Goal: Task Accomplishment & Management: Manage account settings

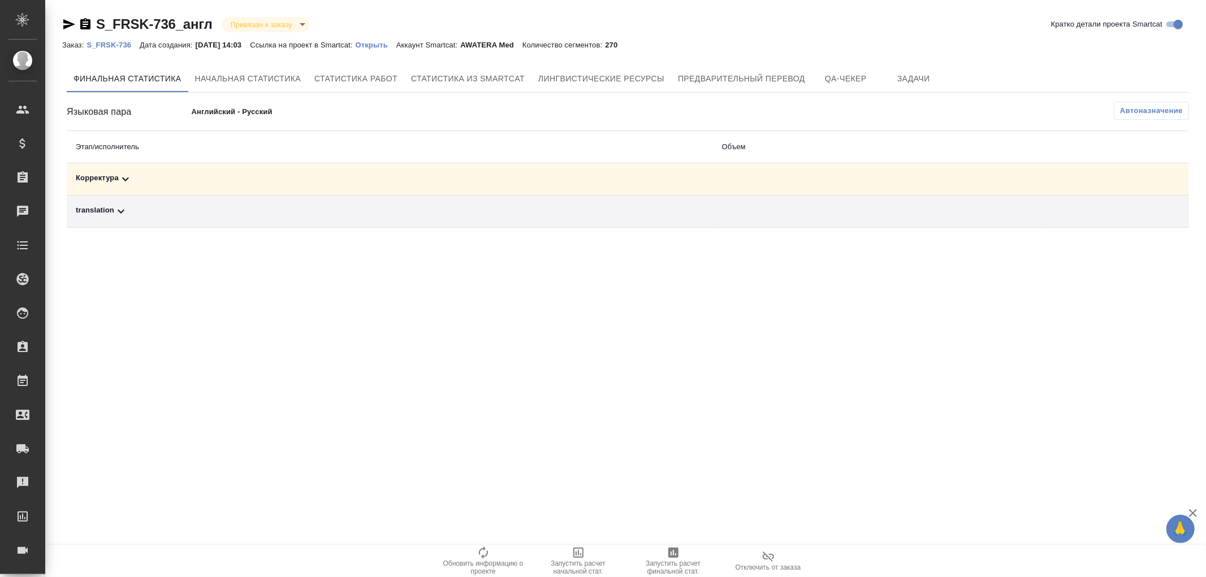
click at [381, 41] on p "Открыть" at bounding box center [376, 45] width 41 height 8
click at [1144, 115] on span "Автоназначение" at bounding box center [1151, 110] width 63 height 11
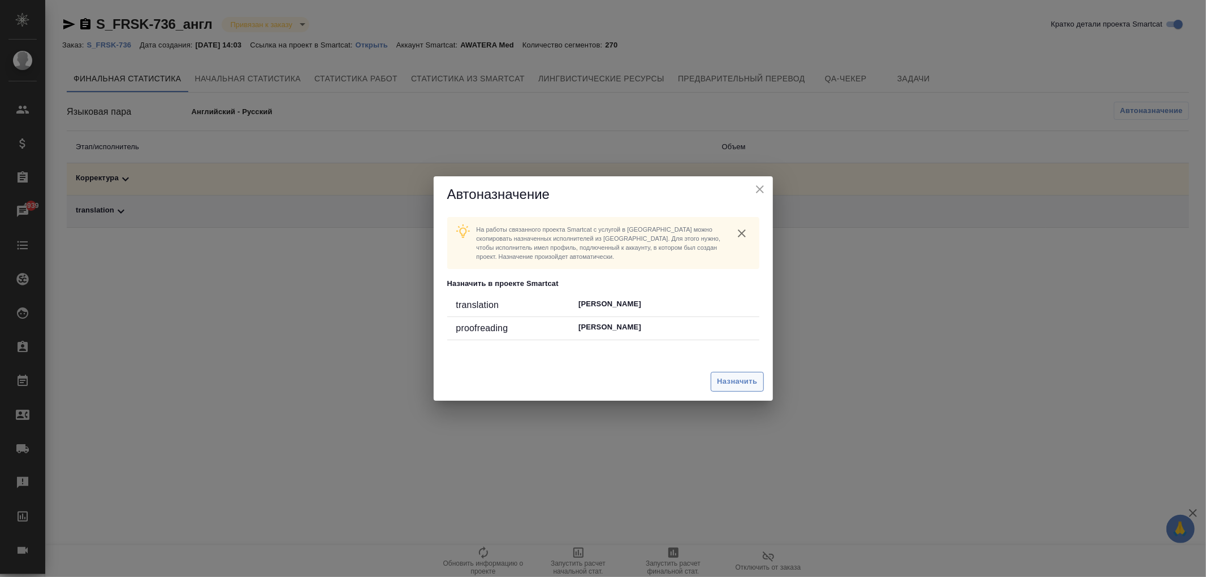
click at [727, 389] on button "Назначить" at bounding box center [737, 382] width 53 height 20
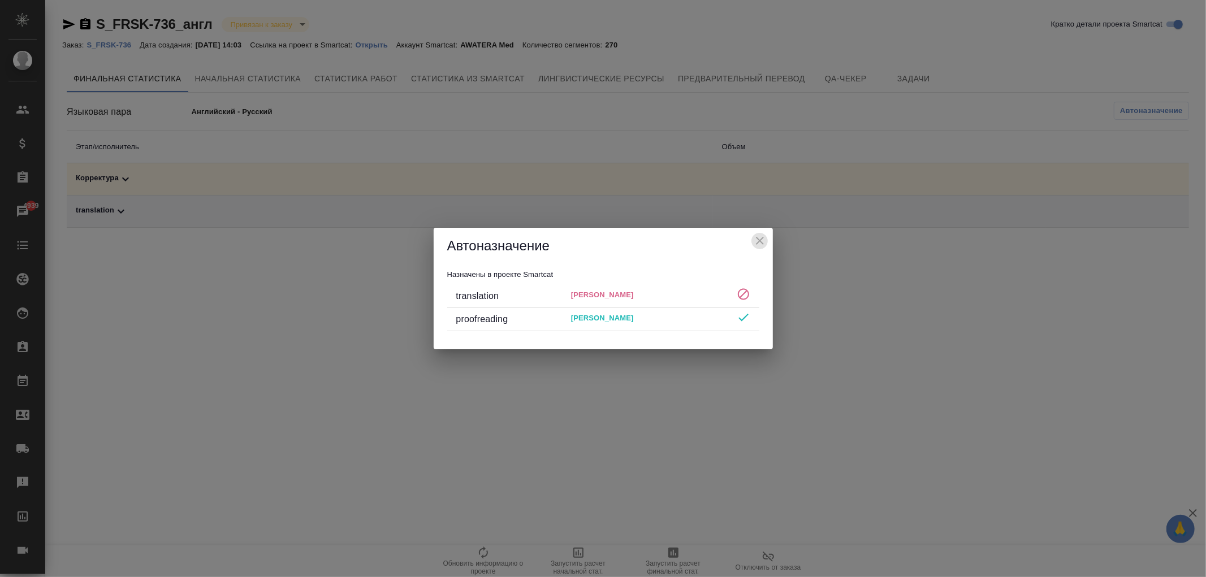
click at [766, 240] on icon "close" at bounding box center [760, 241] width 14 height 14
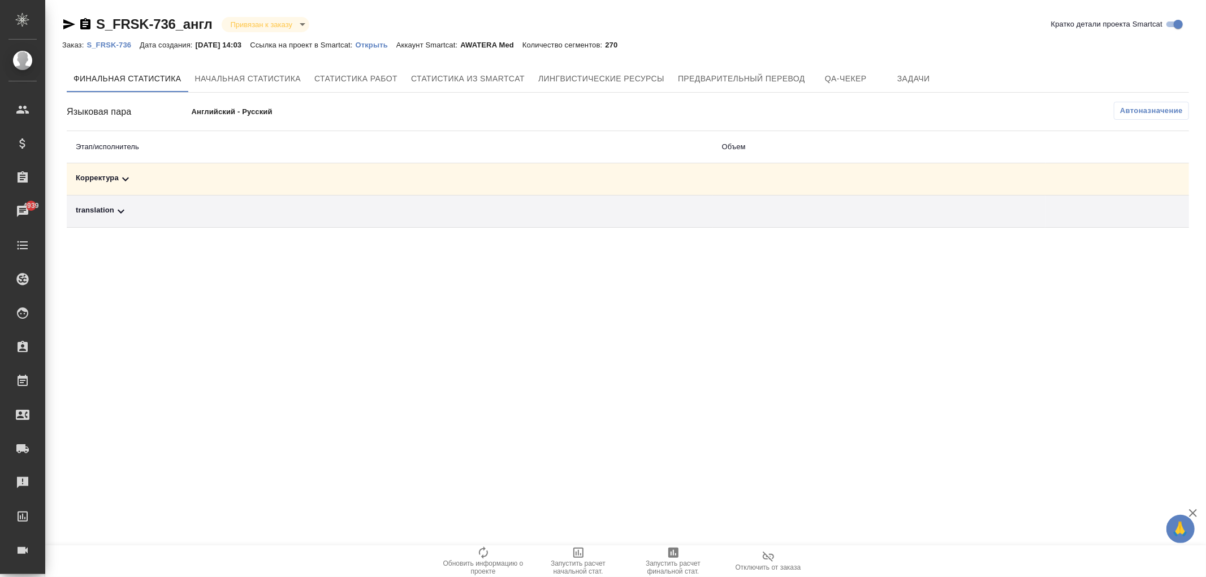
click at [100, 216] on div "translation" at bounding box center [390, 212] width 628 height 14
click at [1104, 250] on button "button" at bounding box center [1112, 250] width 27 height 27
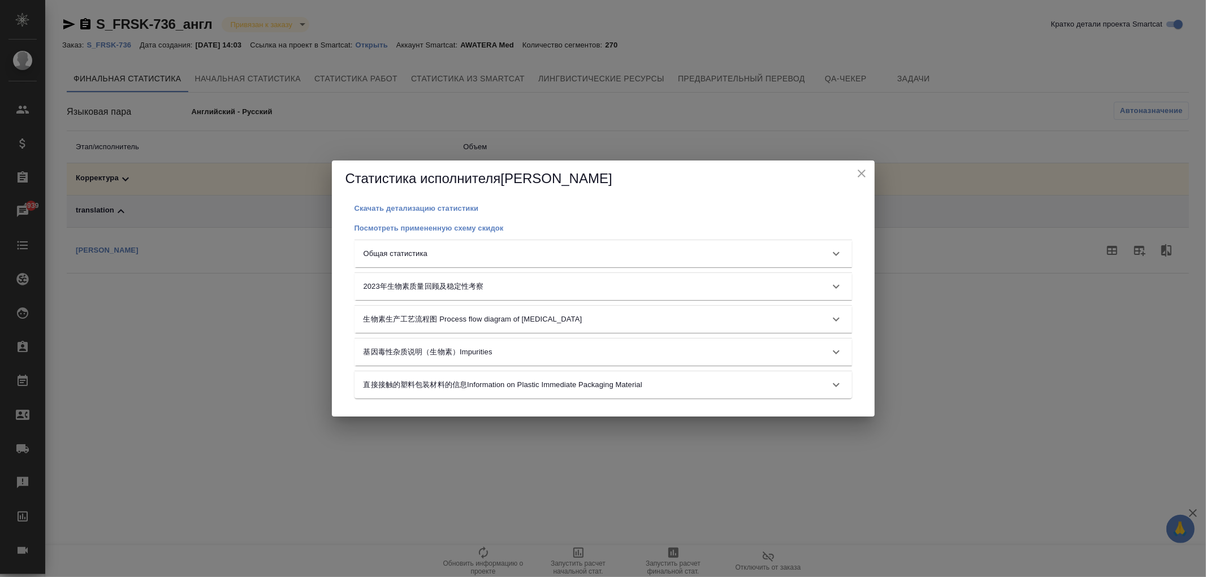
click at [719, 250] on div "Общая статистика" at bounding box center [593, 253] width 459 height 11
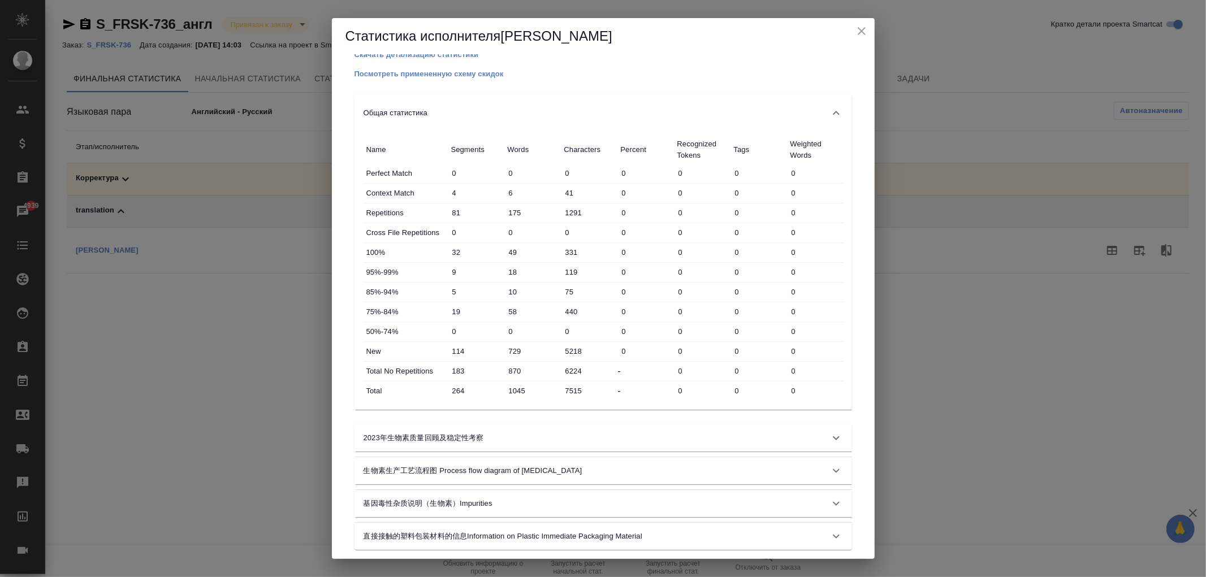
scroll to position [20, 0]
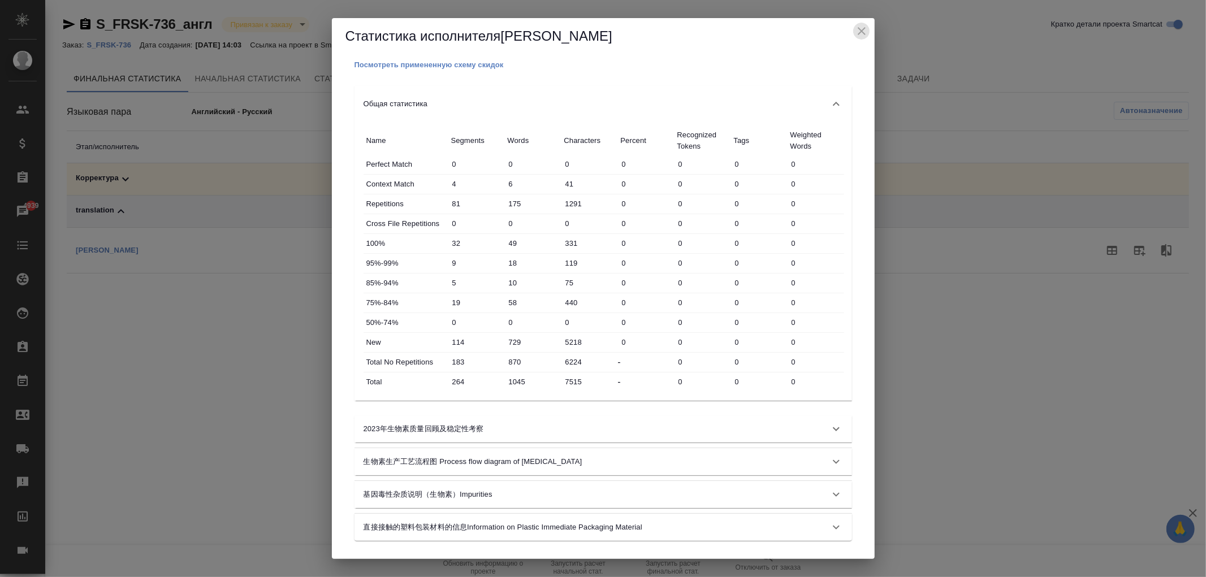
click at [863, 32] on icon "close" at bounding box center [862, 31] width 8 height 8
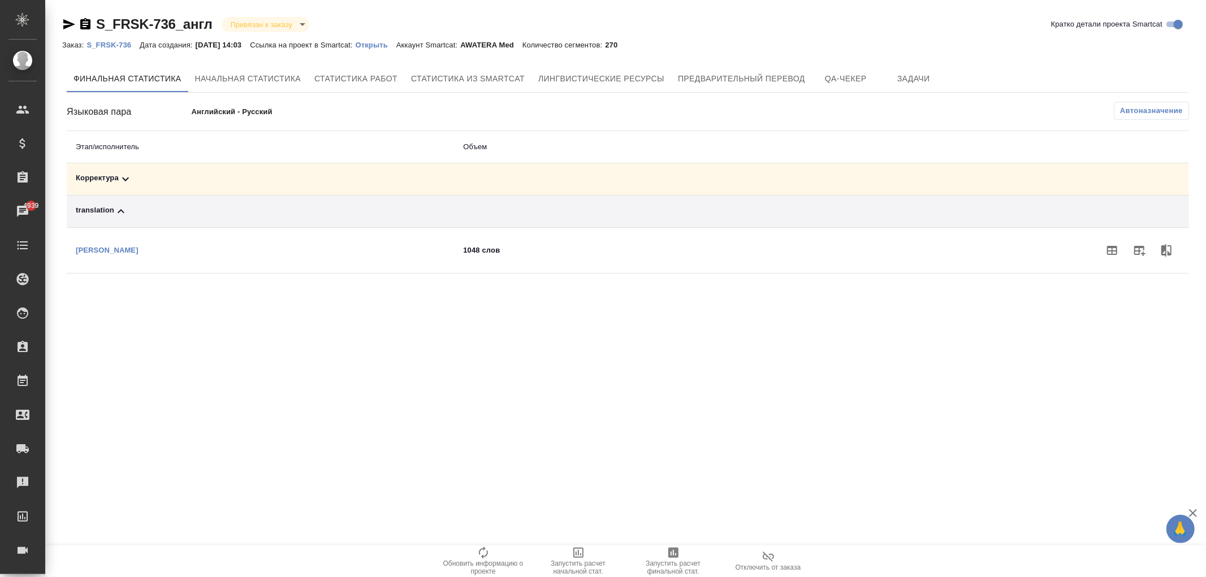
click at [1131, 115] on span "Автоназначение" at bounding box center [1151, 110] width 63 height 11
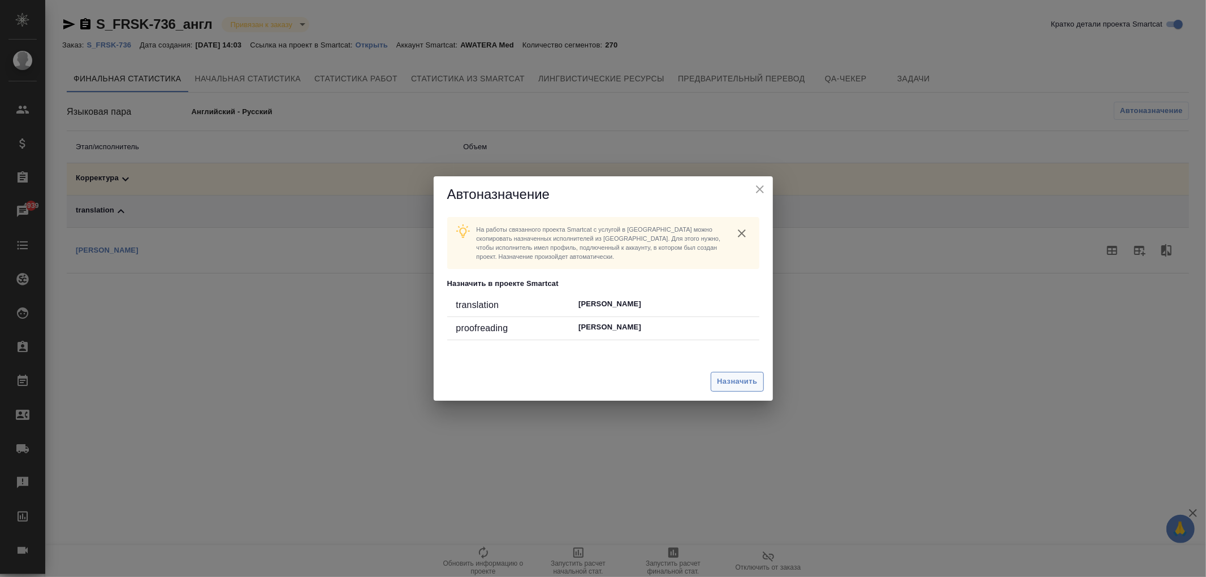
click at [732, 378] on span "Назначить" at bounding box center [737, 381] width 40 height 13
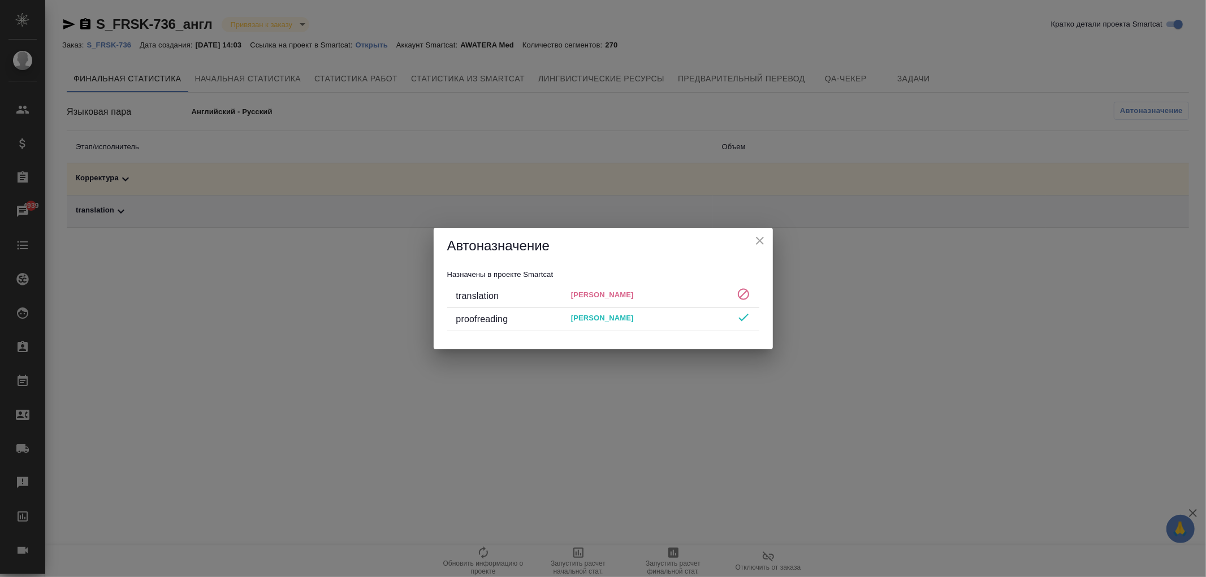
click at [762, 239] on icon "close" at bounding box center [760, 241] width 8 height 8
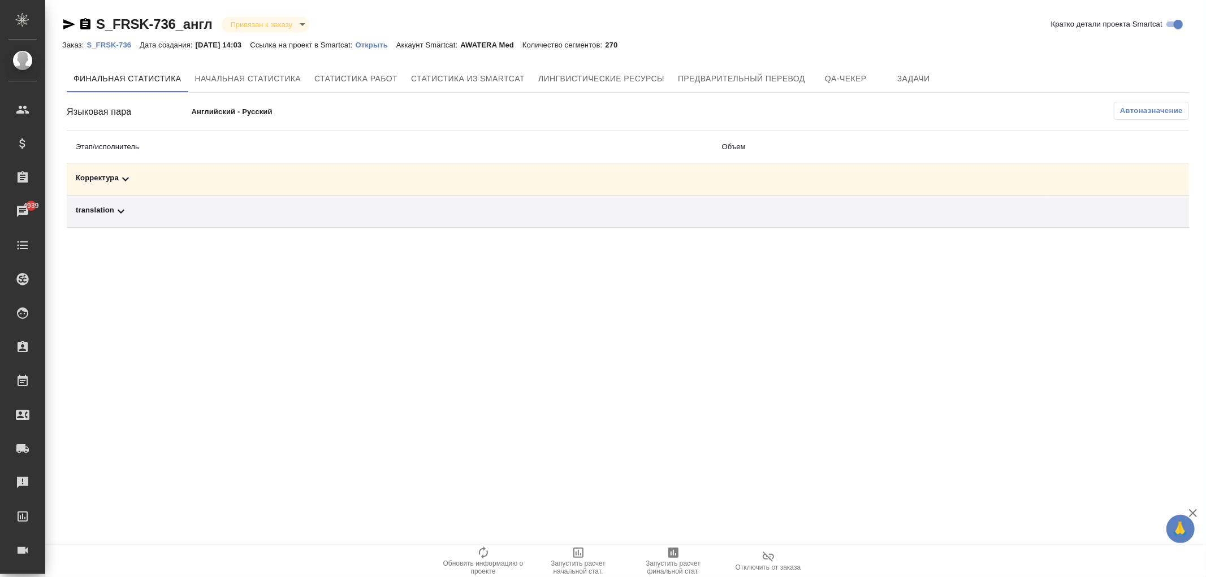
click at [1141, 113] on span "Автоназначение" at bounding box center [1151, 110] width 63 height 11
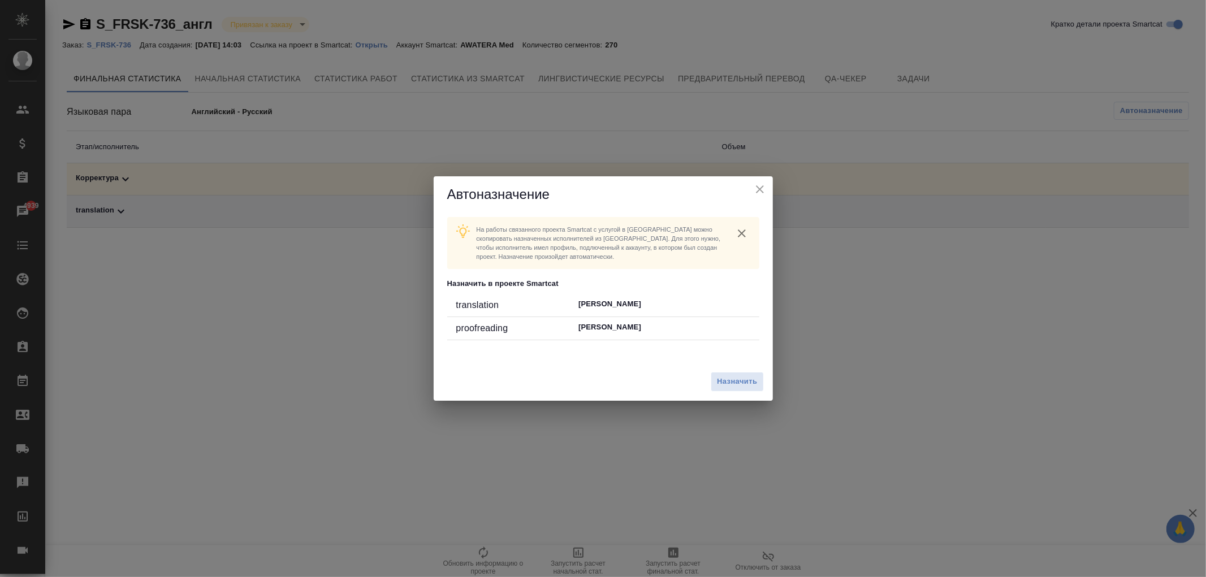
click at [744, 370] on div "Назначить" at bounding box center [603, 382] width 339 height 38
click at [743, 375] on span "Назначить" at bounding box center [737, 381] width 40 height 13
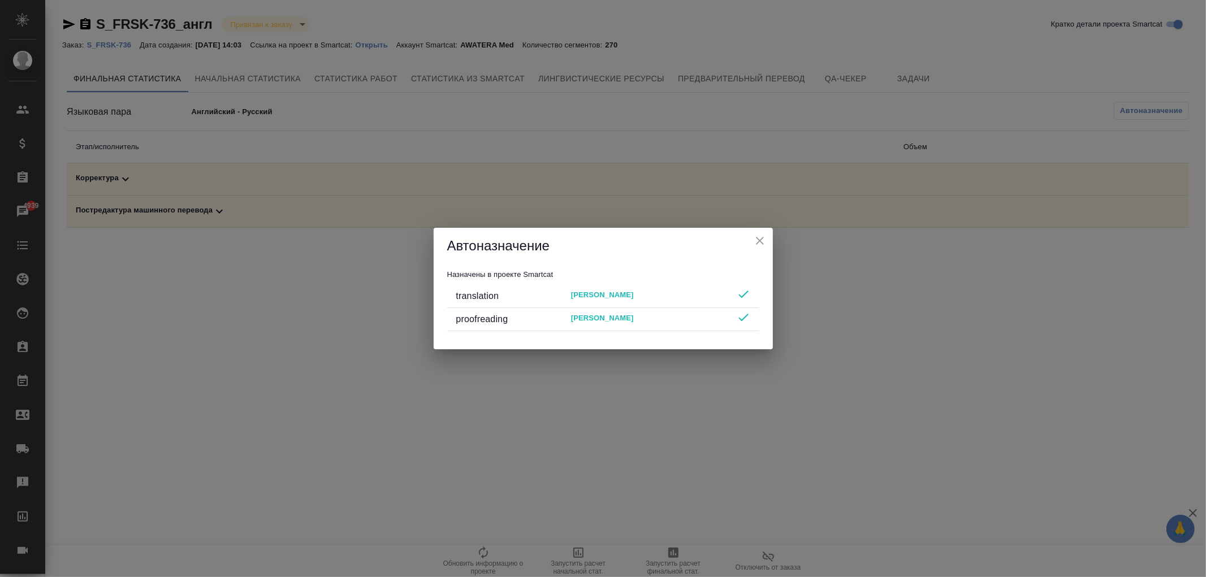
click at [761, 239] on icon "close" at bounding box center [760, 241] width 14 height 14
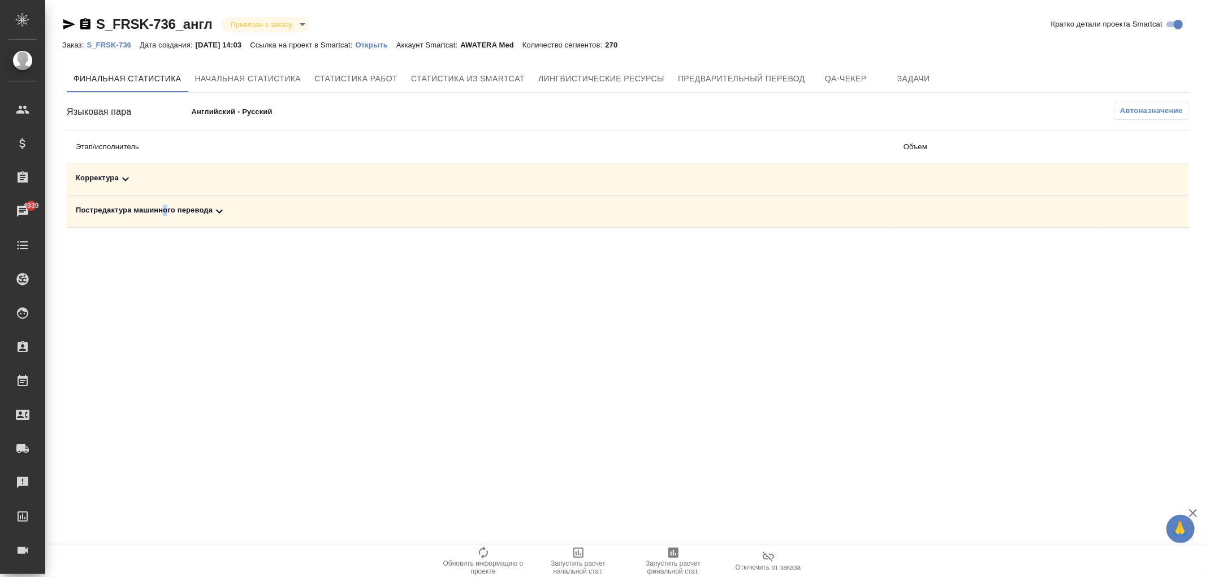
click at [166, 200] on td "Постредактура машинного перевода" at bounding box center [481, 212] width 828 height 32
click at [167, 205] on div "Постредактура машинного перевода" at bounding box center [481, 212] width 810 height 14
click at [1108, 250] on icon "button" at bounding box center [1112, 250] width 10 height 9
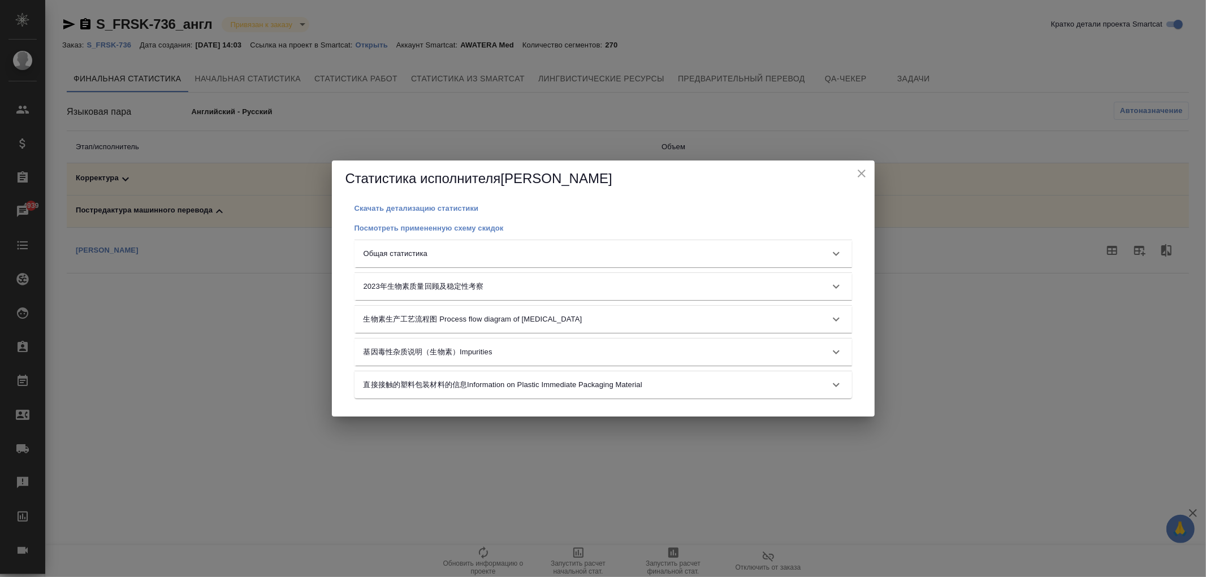
click at [693, 253] on div "Общая статистика" at bounding box center [593, 253] width 459 height 11
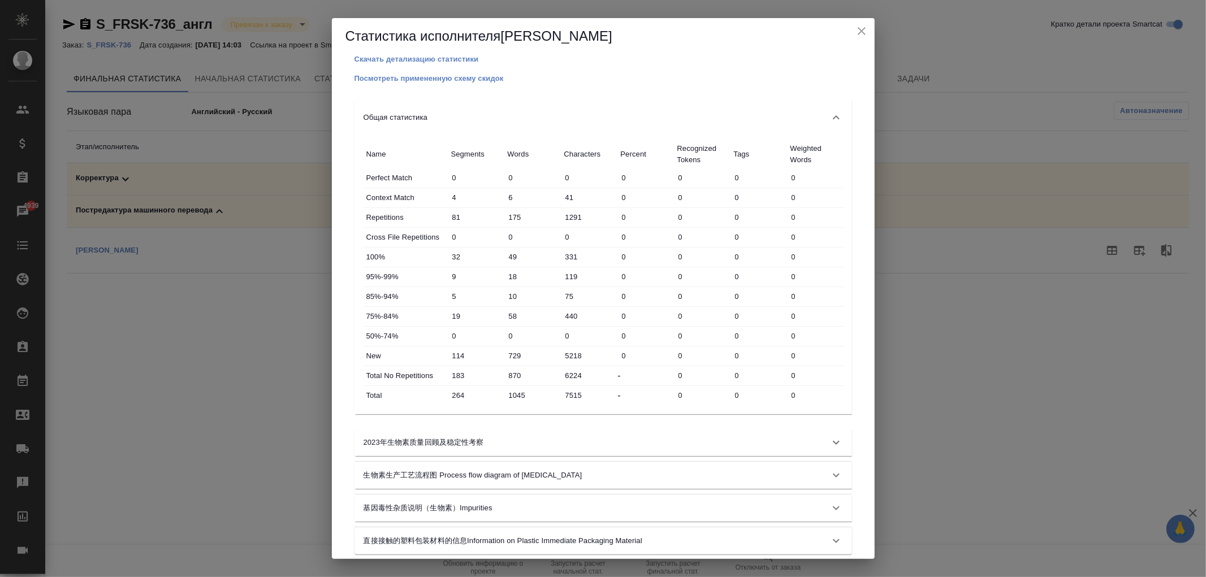
scroll to position [0, 0]
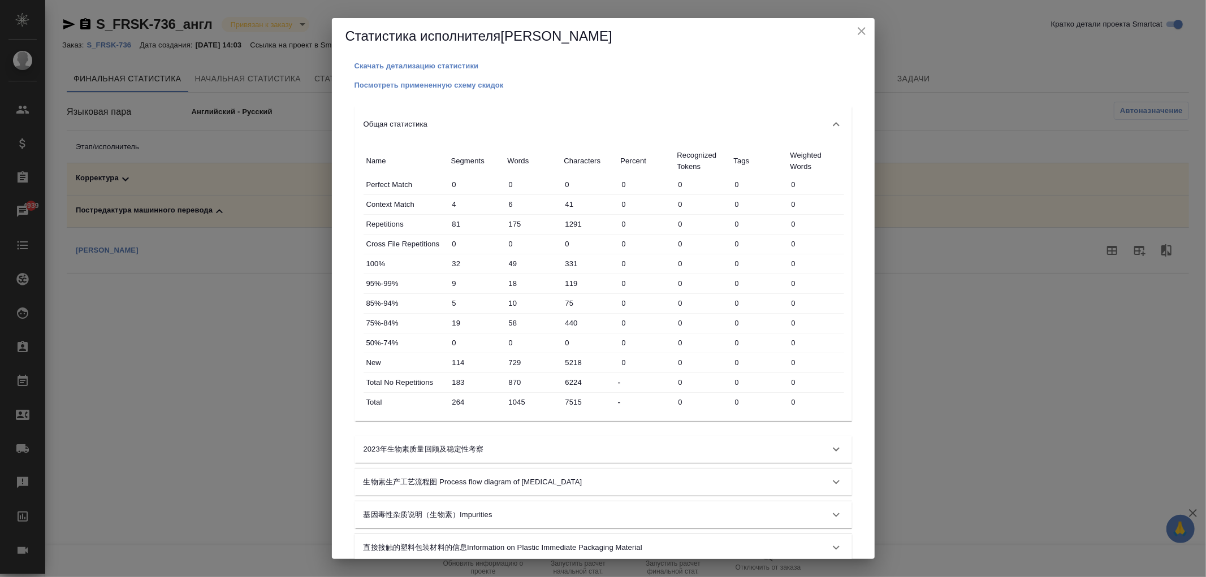
click at [864, 34] on icon "close" at bounding box center [862, 31] width 14 height 14
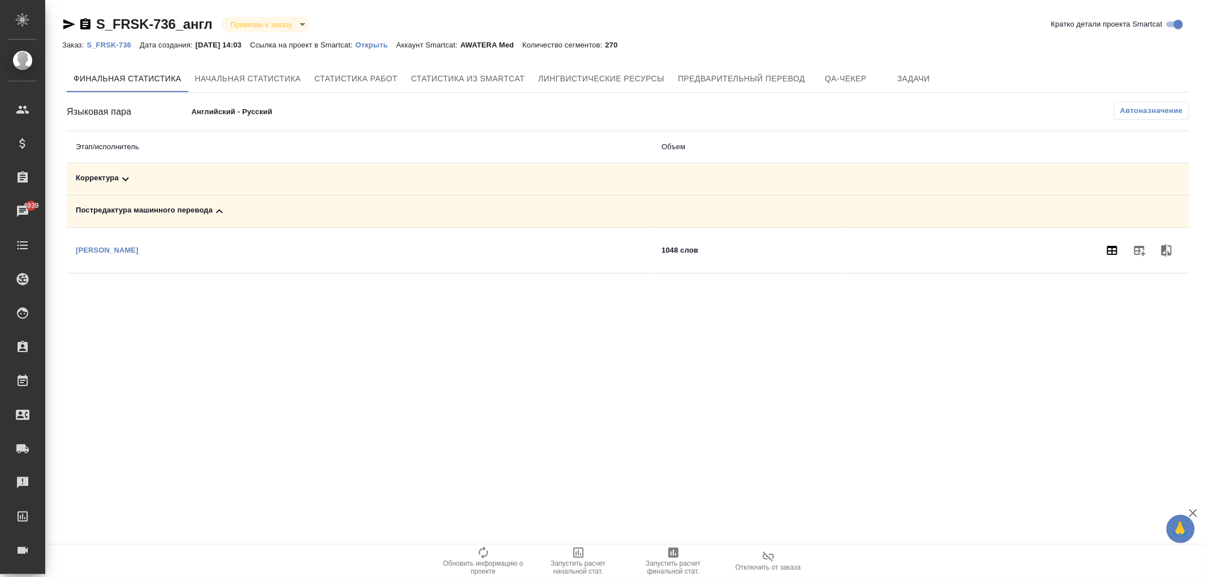
click at [1114, 248] on icon "button" at bounding box center [1112, 250] width 10 height 9
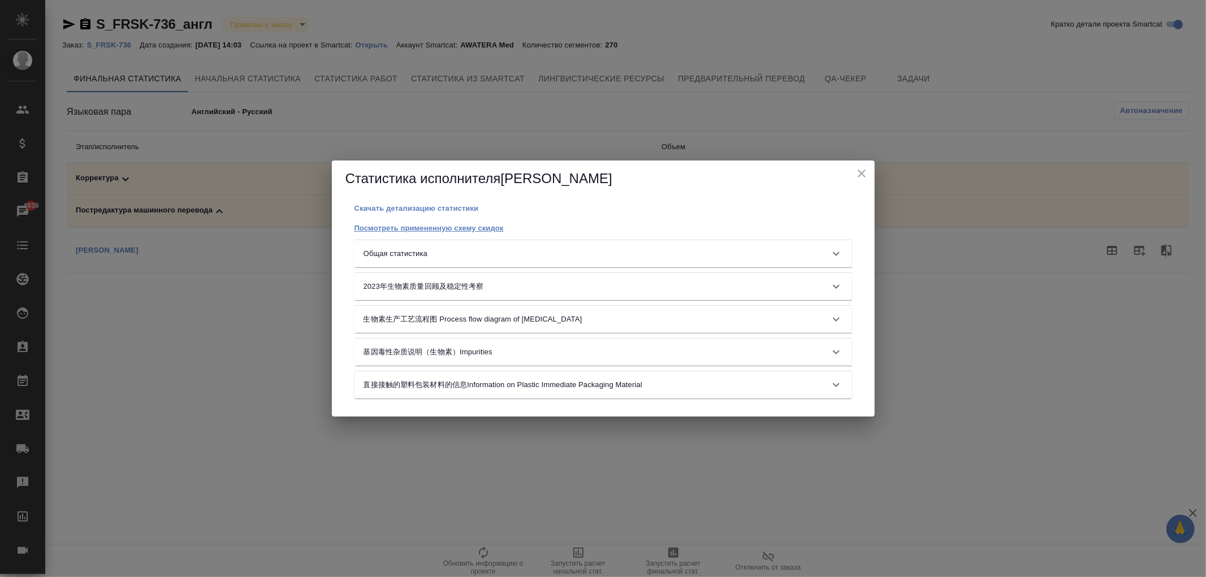
click at [430, 227] on p "Посмотреть примененную схему скидок" at bounding box center [429, 228] width 149 height 8
click at [869, 175] on button "close" at bounding box center [861, 173] width 17 height 17
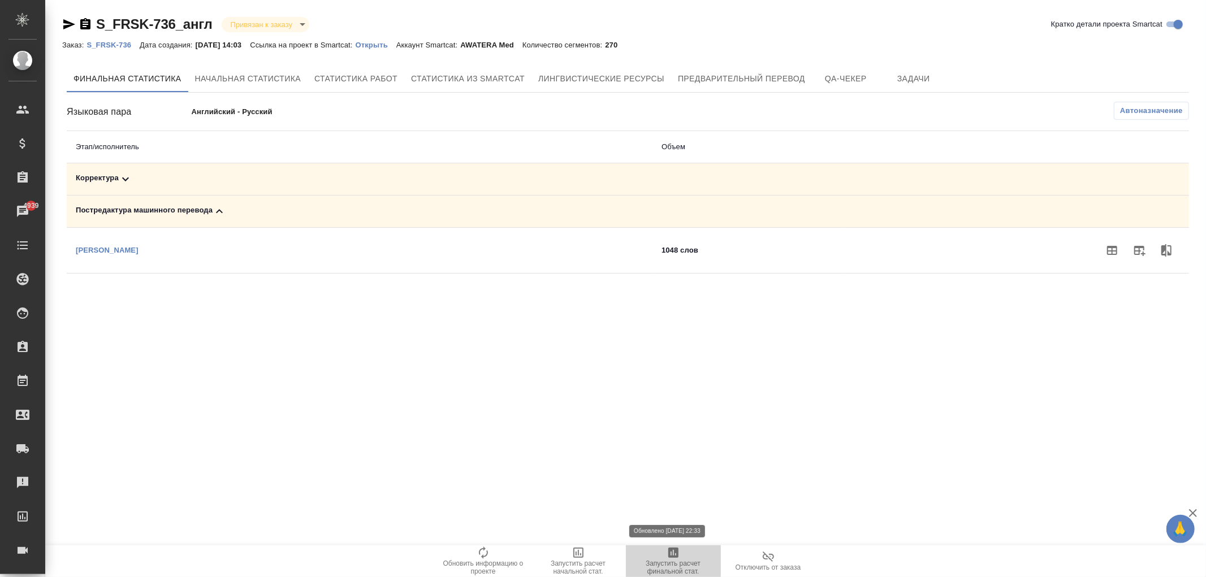
click at [683, 567] on span "Запустить расчет финальной стат." at bounding box center [673, 568] width 81 height 16
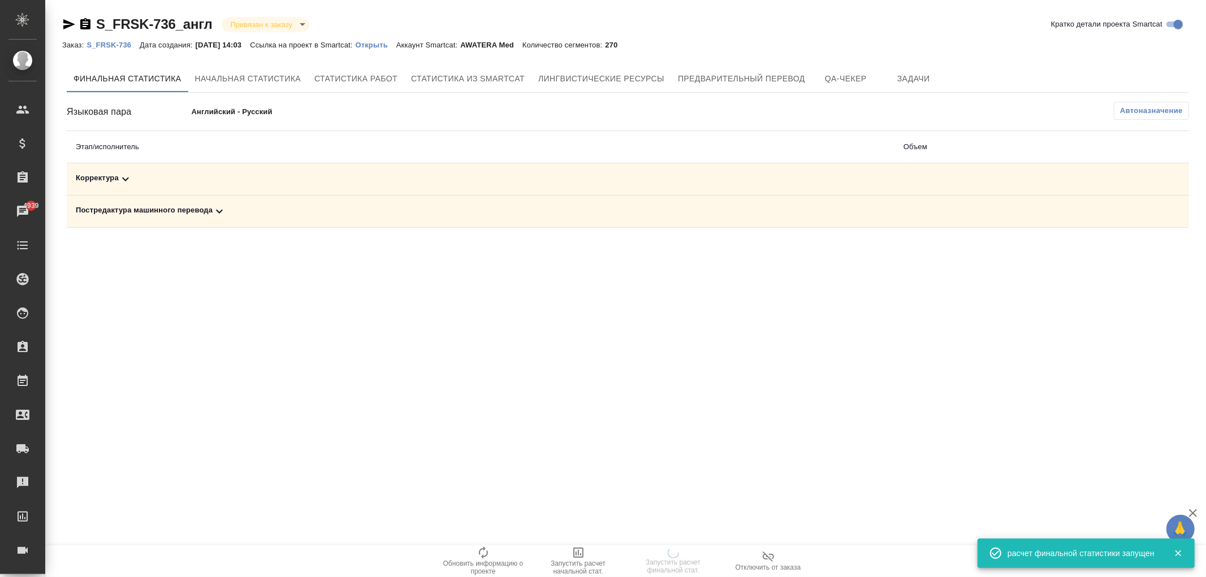
click at [214, 217] on icon at bounding box center [220, 212] width 14 height 14
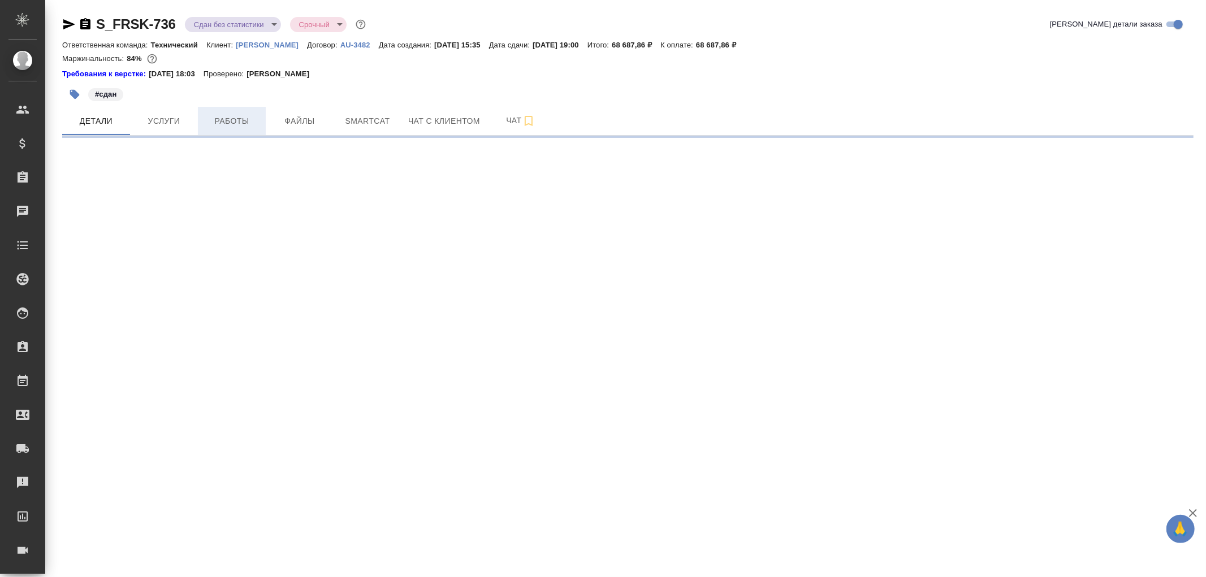
select select "RU"
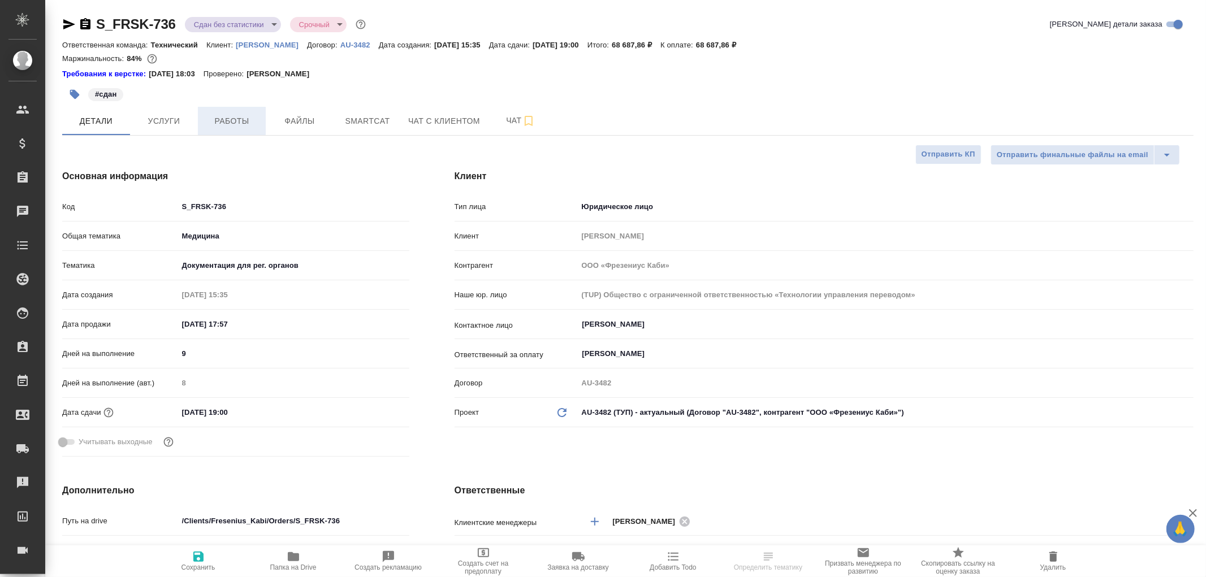
type textarea "x"
click at [208, 118] on span "Работы" at bounding box center [232, 121] width 54 height 14
type textarea "x"
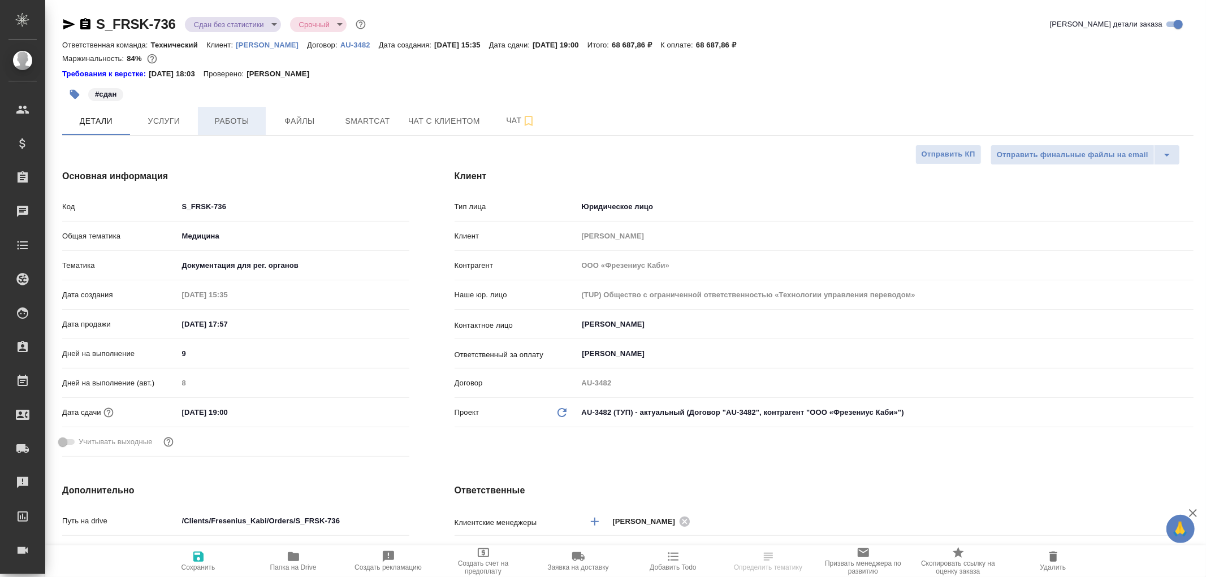
type textarea "x"
type input "Белякова Юлия"
type input "Комаров Роман"
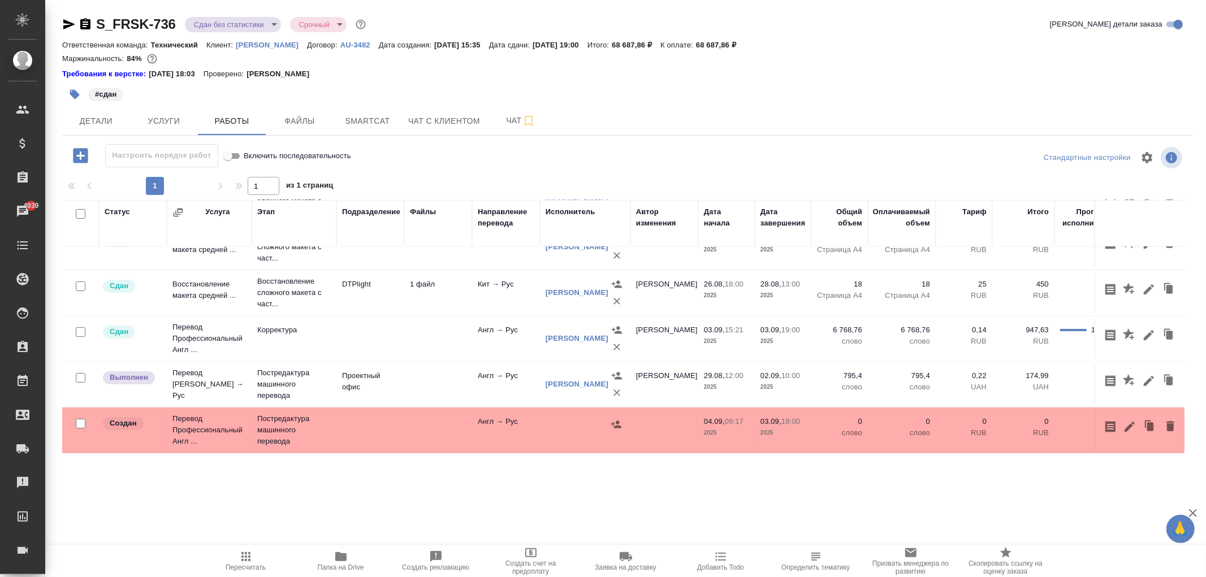
scroll to position [63, 0]
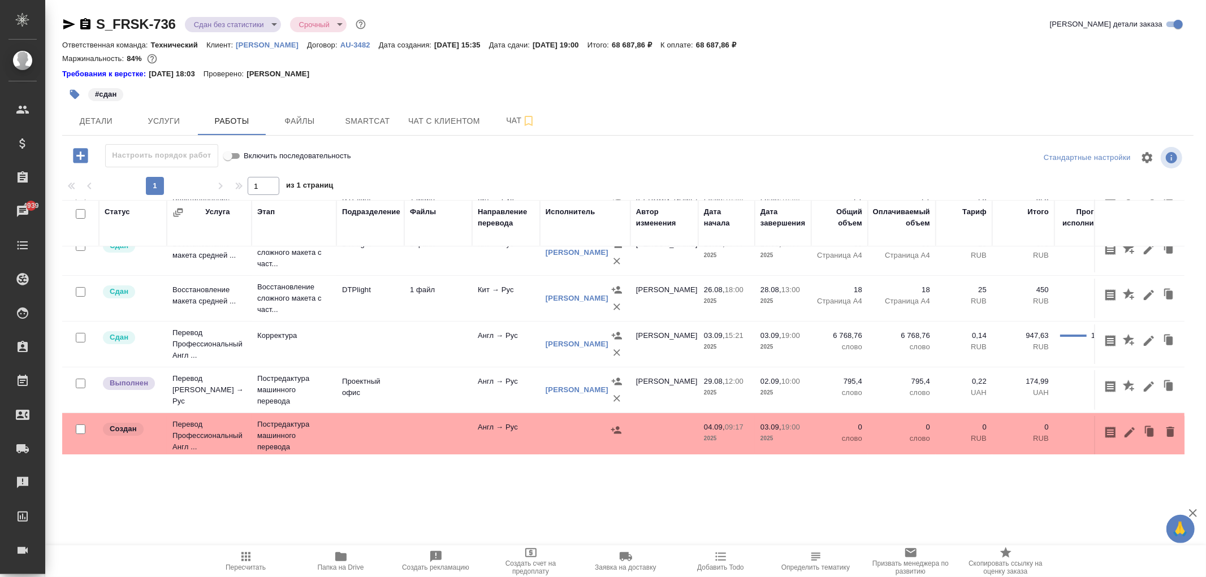
click at [1144, 388] on icon "button" at bounding box center [1149, 387] width 10 height 10
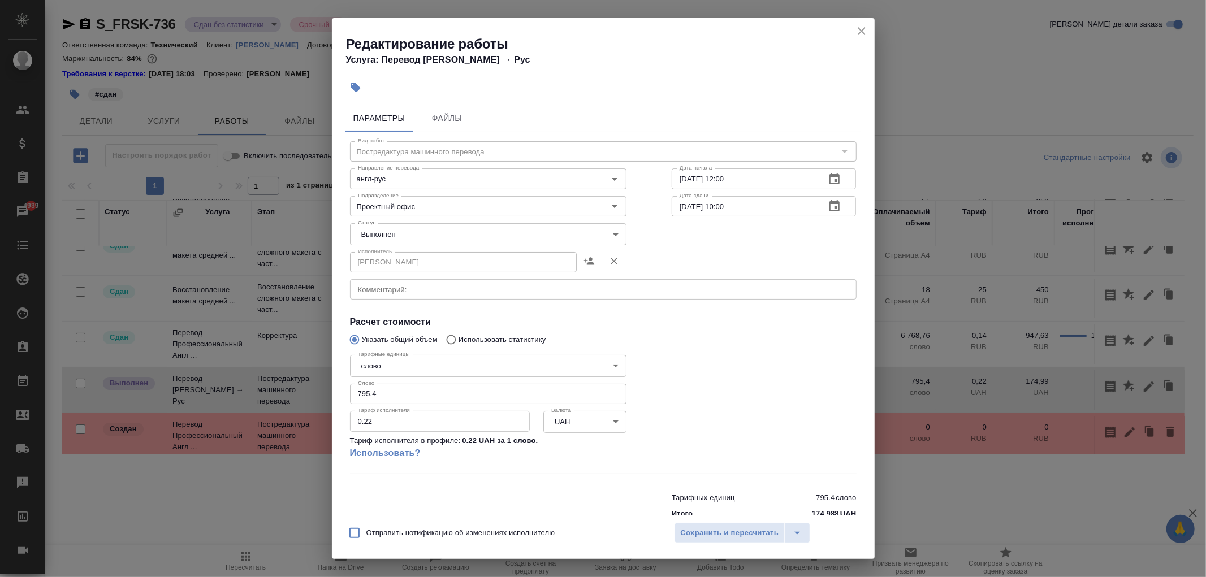
click at [863, 30] on icon "close" at bounding box center [862, 31] width 14 height 14
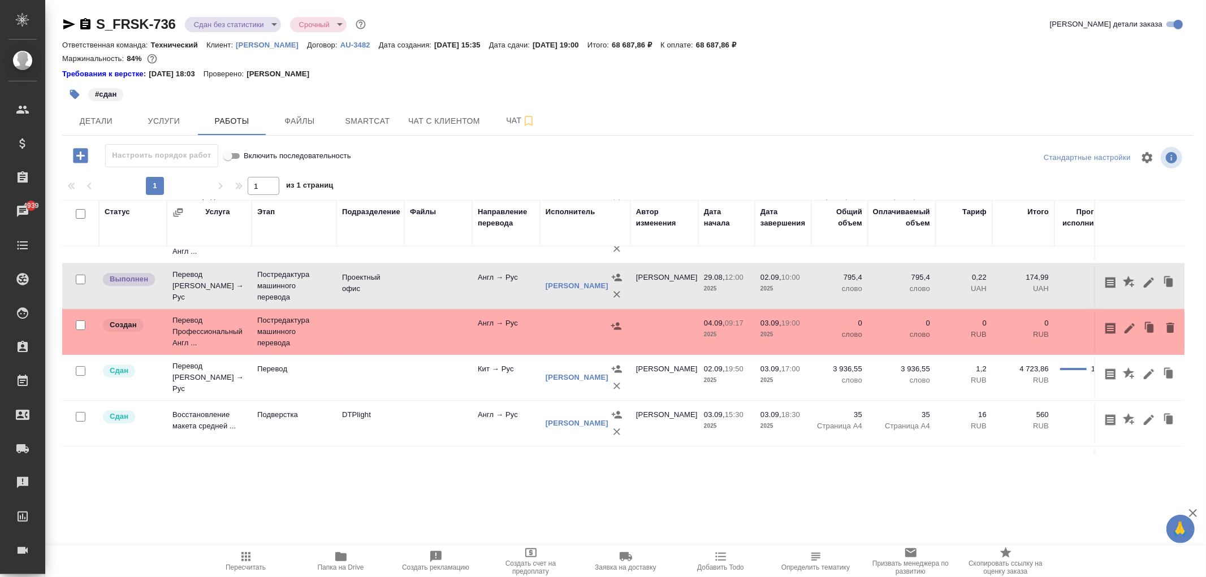
scroll to position [188, 0]
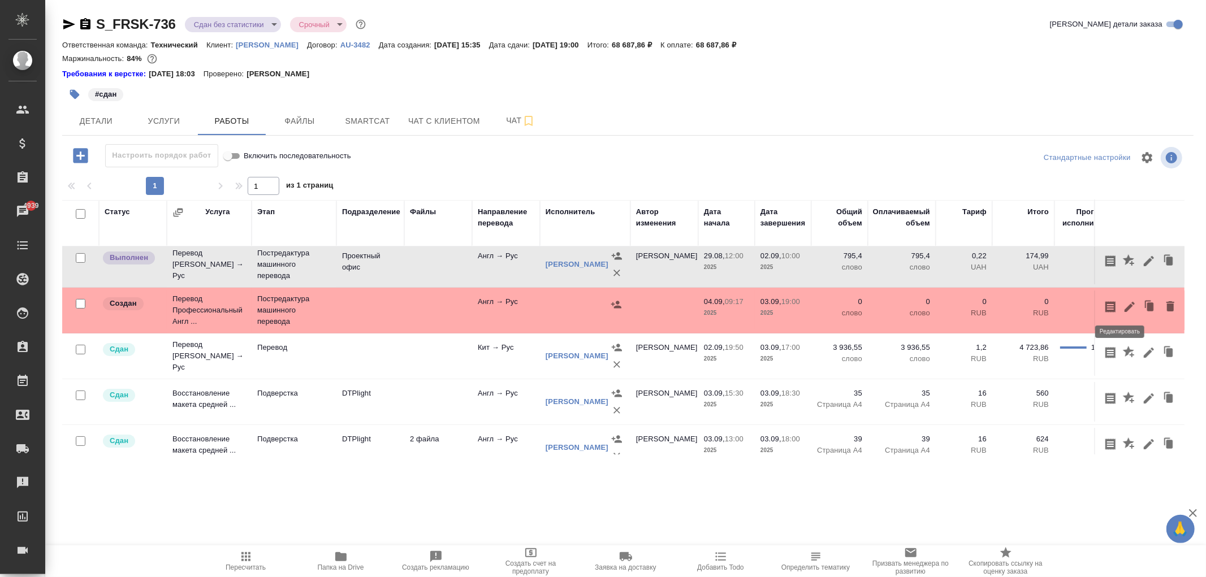
click at [1125, 305] on icon "button" at bounding box center [1130, 307] width 10 height 10
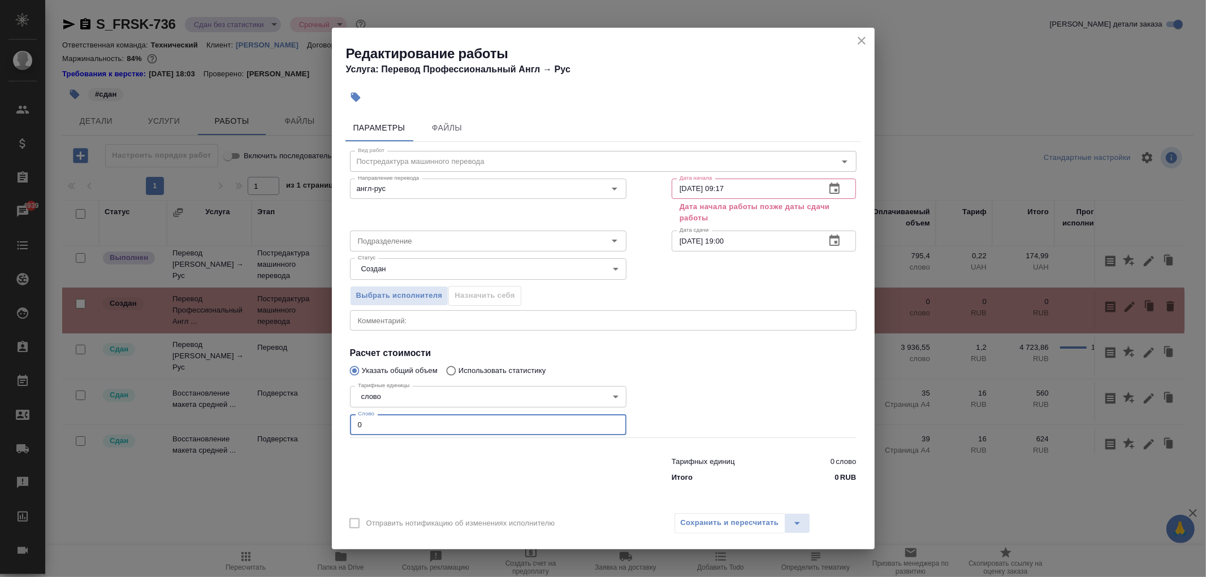
drag, startPoint x: 386, startPoint y: 426, endPoint x: 319, endPoint y: 421, distance: 66.9
click at [319, 421] on div "Редактирование работы Услуга: Перевод Профессиональный Англ → Рус Параметры Фай…" at bounding box center [603, 288] width 1206 height 577
click at [496, 366] on div "Тарифные единицы слово 5a8b1489cc6b4906c91bfd90 Тарифные единицы Слово 0 Слово" at bounding box center [488, 409] width 322 height 101
click at [456, 370] on input "Использовать статистику" at bounding box center [449, 370] width 18 height 21
radio input "true"
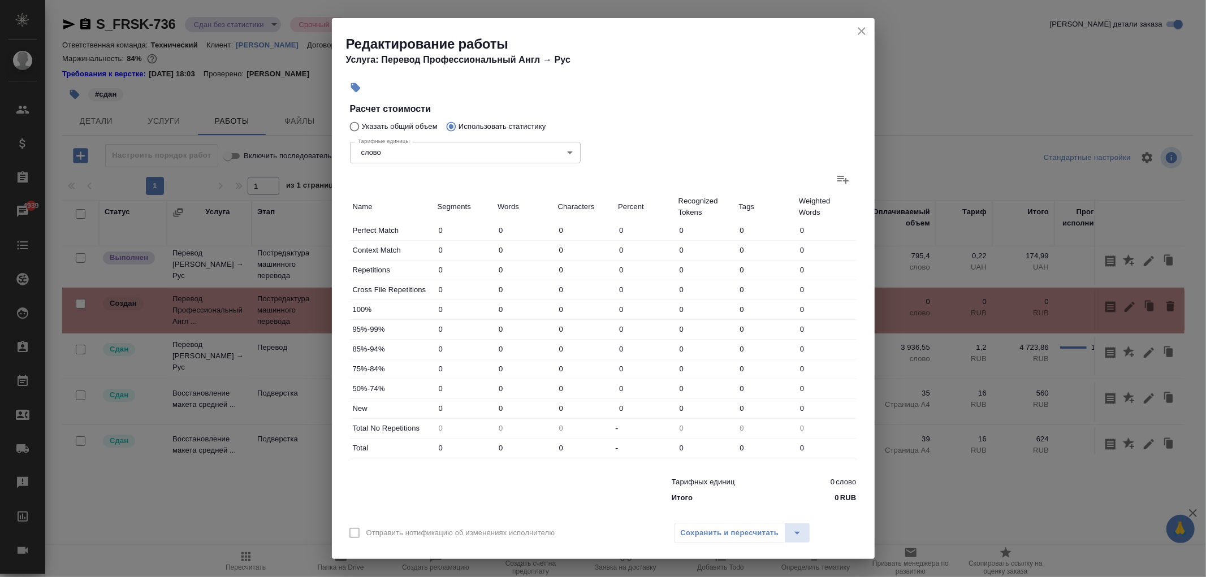
scroll to position [245, 0]
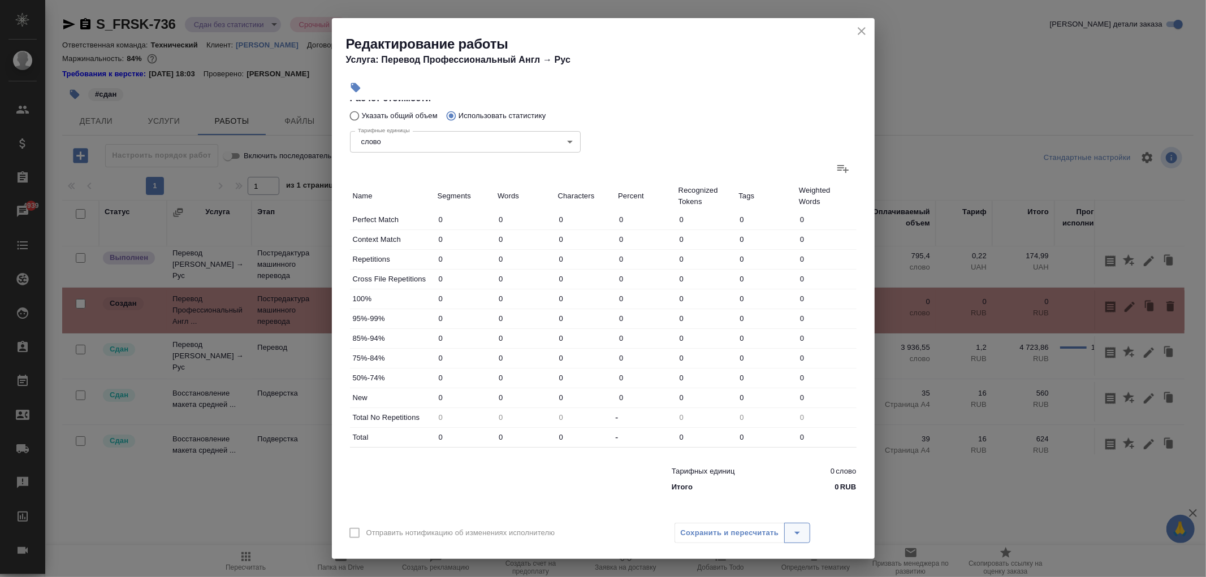
click at [790, 533] on icon "split button" at bounding box center [797, 533] width 14 height 14
click at [725, 543] on div "Сохранить и пересчитать" at bounding box center [743, 533] width 136 height 20
click at [723, 535] on div "Сохранить и пересчитать" at bounding box center [743, 533] width 136 height 20
click at [649, 483] on div "Тарифных единиц 0 слово Итого 0 RUB" at bounding box center [764, 477] width 230 height 77
click at [733, 541] on div "Сохранить и пересчитать" at bounding box center [743, 533] width 136 height 20
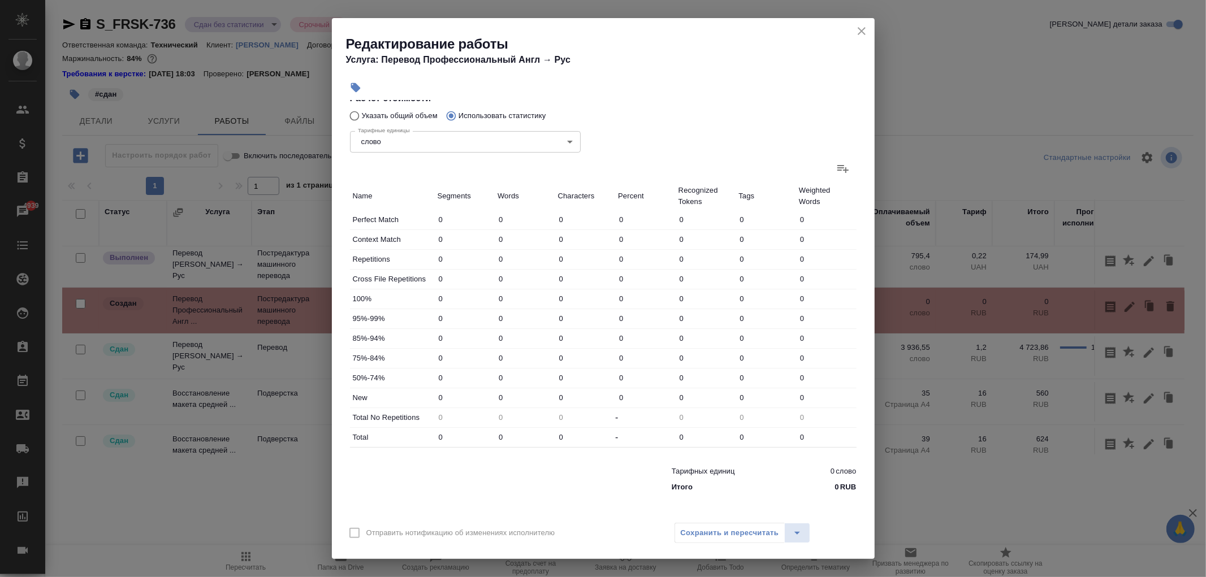
click at [740, 530] on div "Сохранить и пересчитать" at bounding box center [743, 533] width 136 height 20
click at [788, 532] on button "split button" at bounding box center [797, 533] width 26 height 20
click at [714, 510] on li "Пересчитать" at bounding box center [742, 509] width 136 height 18
click at [701, 533] on div "Сохранить и пересчитать" at bounding box center [743, 533] width 136 height 20
click at [386, 114] on div "Тарифные единицы слово 5a8b1489cc6b4906c91bfd90 Тарифные единицы" at bounding box center [465, 141] width 276 height 74
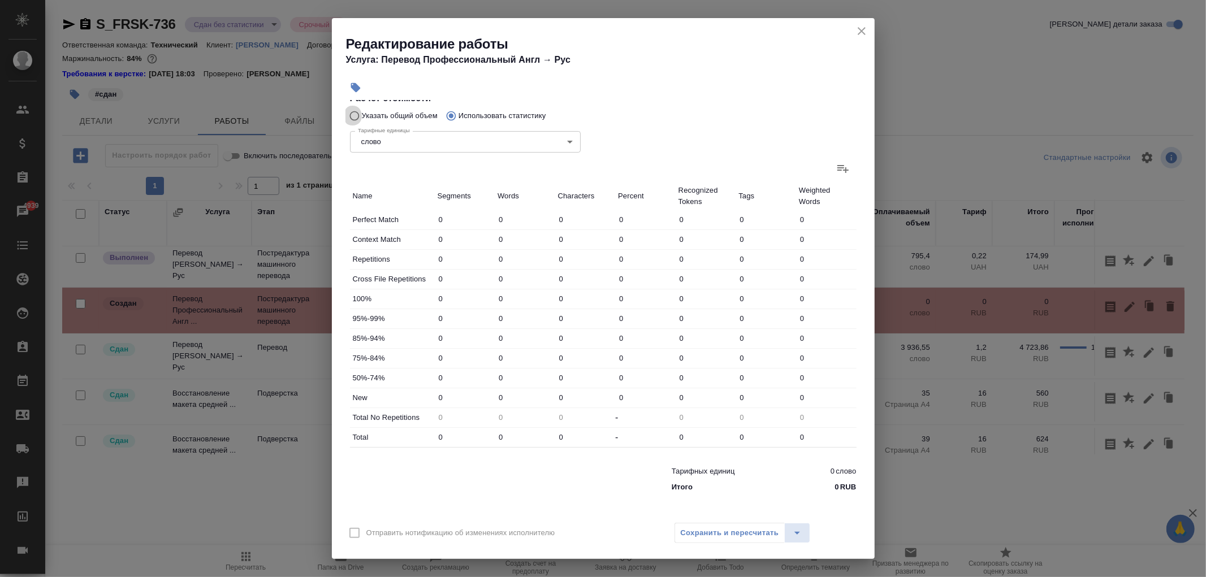
click at [356, 114] on input "Указать общий объем" at bounding box center [353, 115] width 18 height 21
radio input "true"
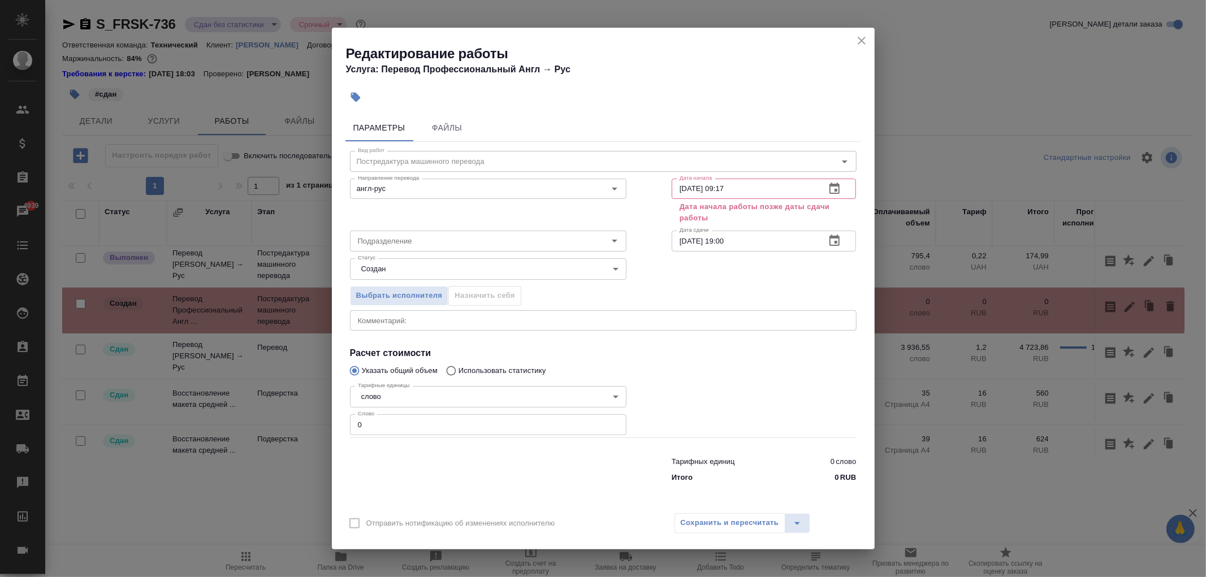
drag, startPoint x: 422, startPoint y: 410, endPoint x: 425, endPoint y: 421, distance: 11.8
click at [421, 410] on div "Тарифные единицы слово 5a8b1489cc6b4906c91bfd90 Тарифные единицы Слово 0 Слово" at bounding box center [488, 410] width 276 height 56
drag, startPoint x: 425, startPoint y: 421, endPoint x: 318, endPoint y: 420, distance: 106.9
click at [318, 420] on div "Редактирование работы Услуга: Перевод Профессиональный Англ → Рус Параметры Фай…" at bounding box center [603, 288] width 1206 height 577
type input "794.5"
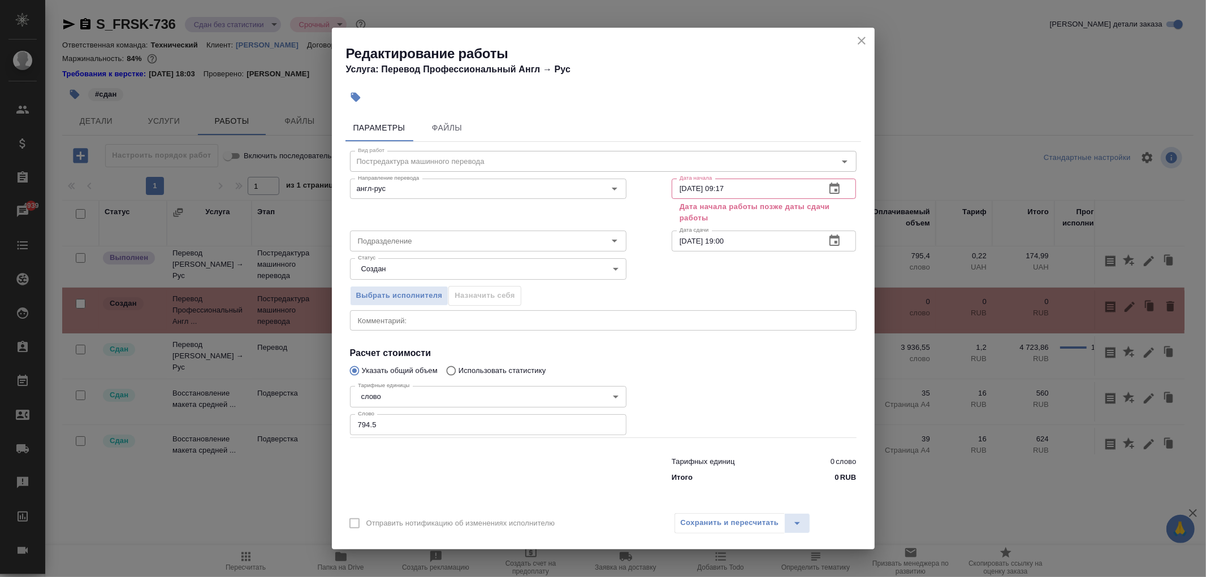
click at [732, 520] on div "Сохранить и пересчитать" at bounding box center [743, 523] width 136 height 20
click at [807, 524] on button "split button" at bounding box center [797, 523] width 26 height 20
click at [700, 494] on li "Пересчитать" at bounding box center [742, 499] width 136 height 18
click at [611, 470] on div at bounding box center [488, 467] width 322 height 45
click at [858, 37] on icon "close" at bounding box center [862, 41] width 14 height 14
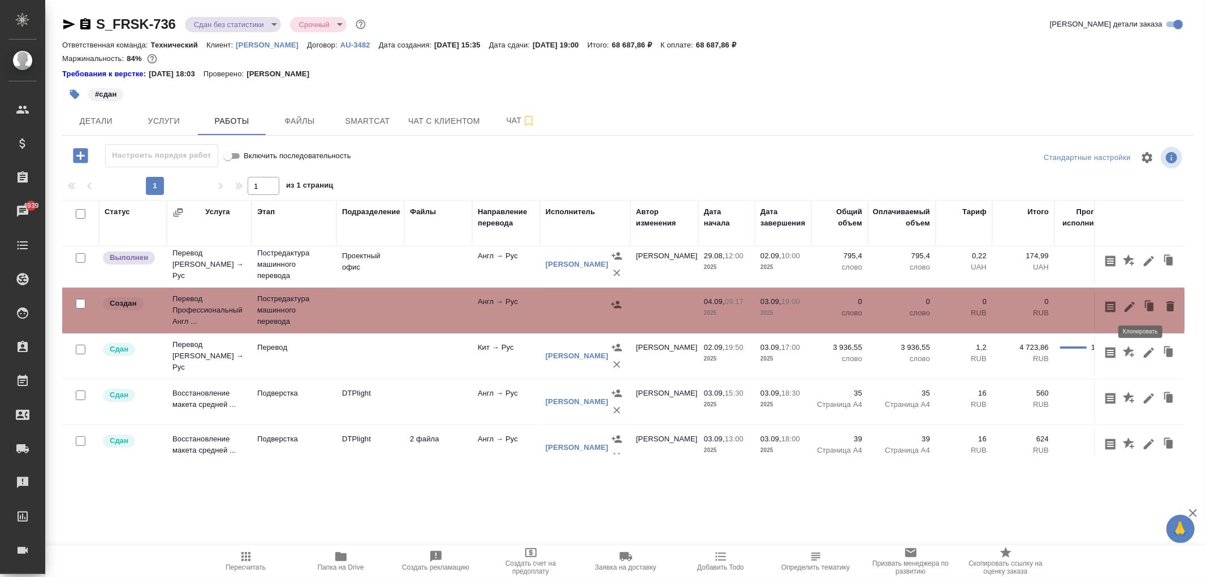
click at [1129, 306] on div at bounding box center [1150, 306] width 98 height 21
click at [1125, 306] on icon "button" at bounding box center [1130, 307] width 10 height 10
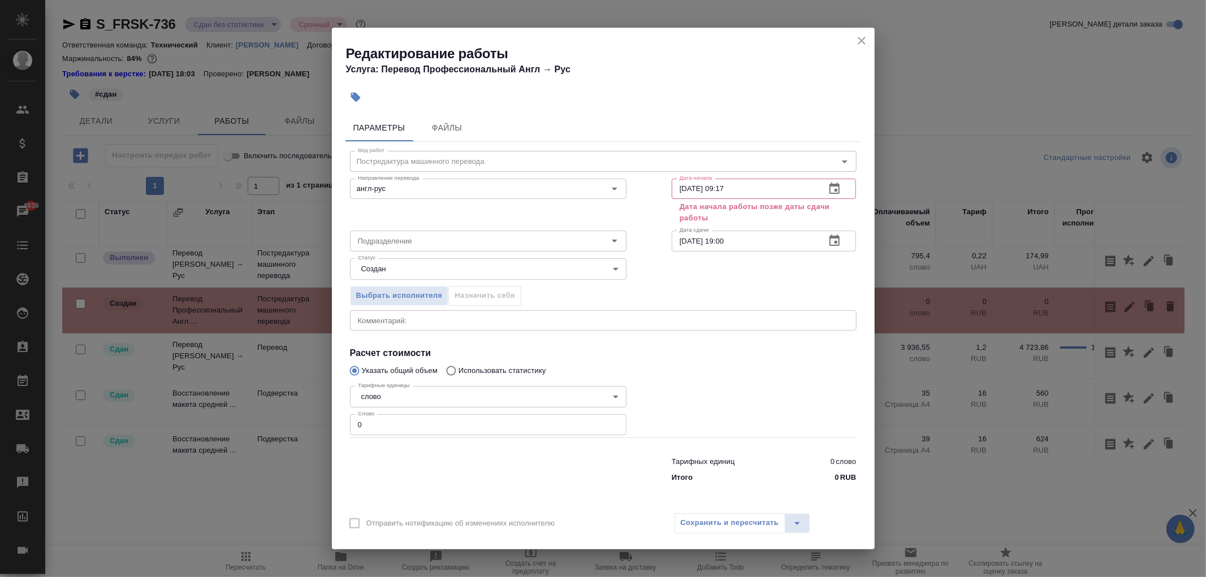
click at [830, 192] on icon "button" at bounding box center [834, 188] width 10 height 11
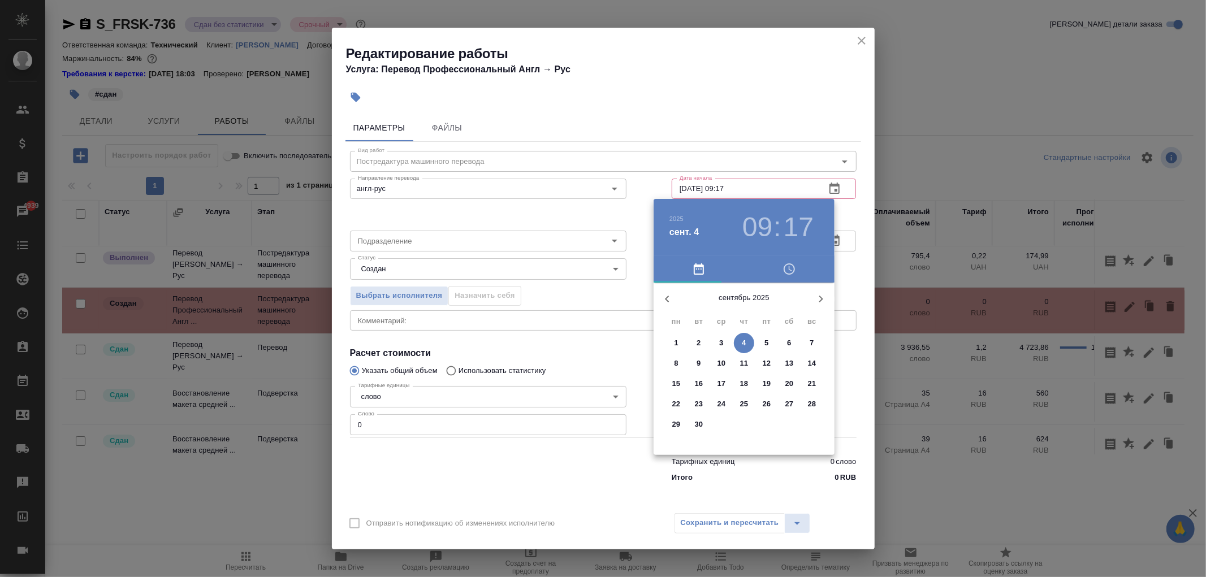
click at [660, 295] on icon "button" at bounding box center [667, 299] width 14 height 14
click at [768, 426] on p "29" at bounding box center [767, 424] width 8 height 11
type input "29.08.2025 09:17"
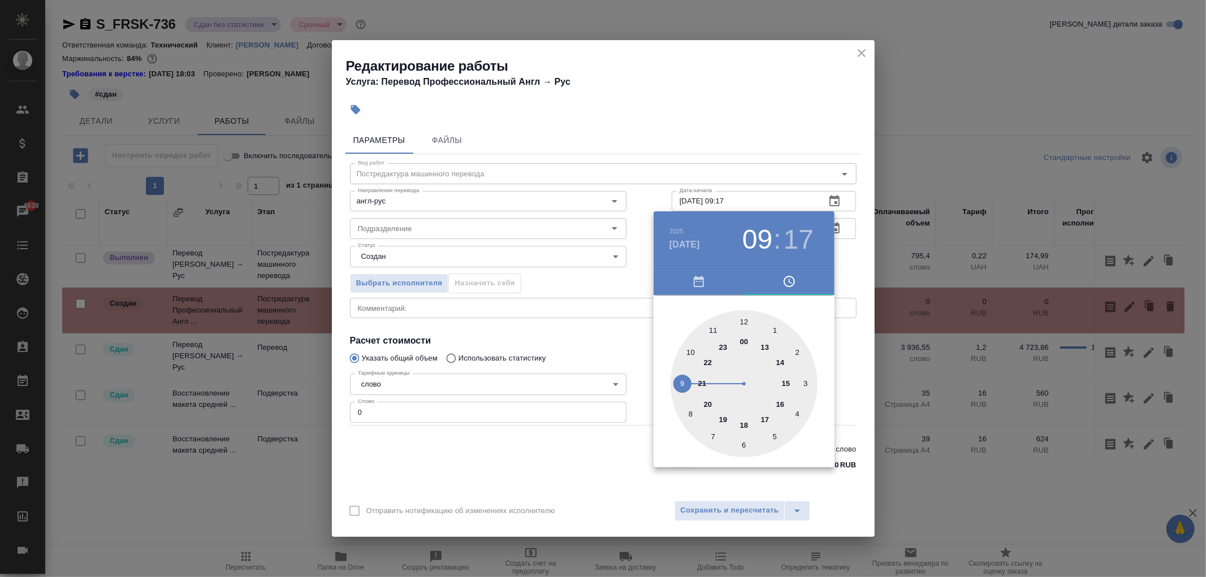
click at [552, 351] on div at bounding box center [603, 288] width 1206 height 577
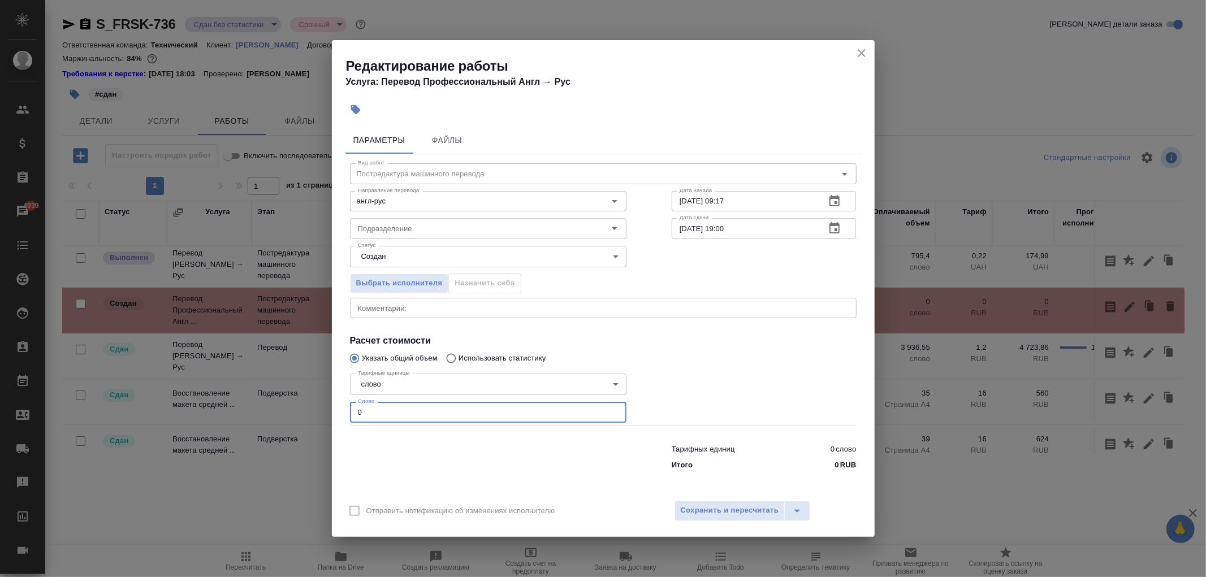
drag, startPoint x: 403, startPoint y: 405, endPoint x: 319, endPoint y: 406, distance: 83.1
click at [319, 406] on div "Редактирование работы Услуга: Перевод Профессиональный Англ → Рус Параметры Фай…" at bounding box center [603, 288] width 1206 height 577
click at [484, 353] on div "Тарифные единицы слово 5a8b1489cc6b4906c91bfd90 Тарифные единицы Слово 0 Слово" at bounding box center [488, 397] width 322 height 101
click at [450, 357] on input "Использовать статистику" at bounding box center [449, 358] width 18 height 21
radio input "true"
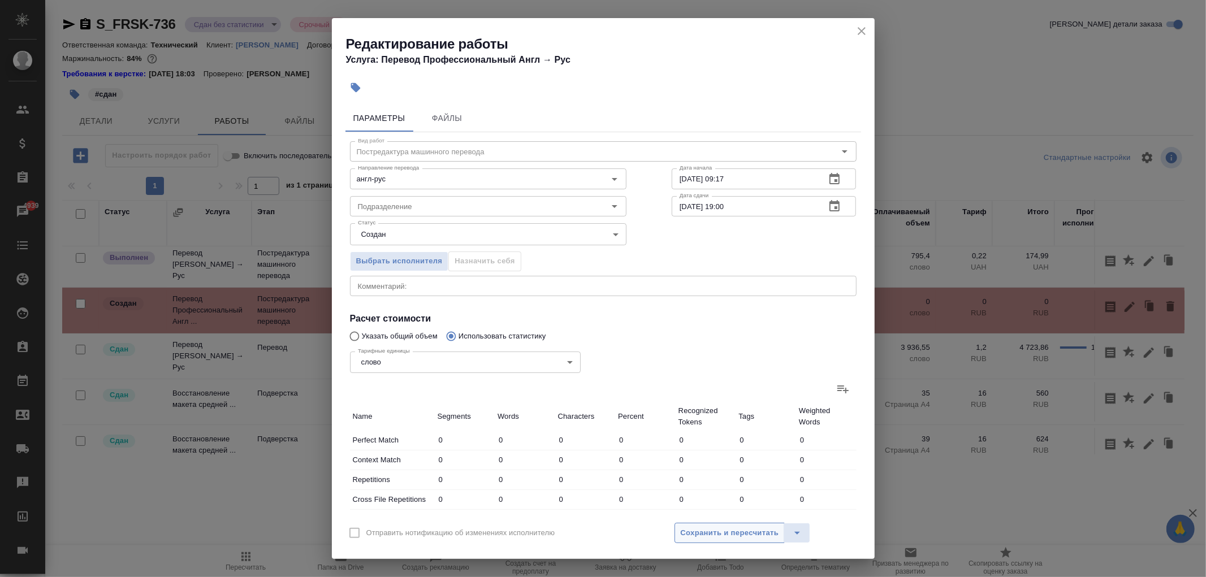
click at [730, 528] on span "Сохранить и пересчитать" at bounding box center [730, 533] width 98 height 13
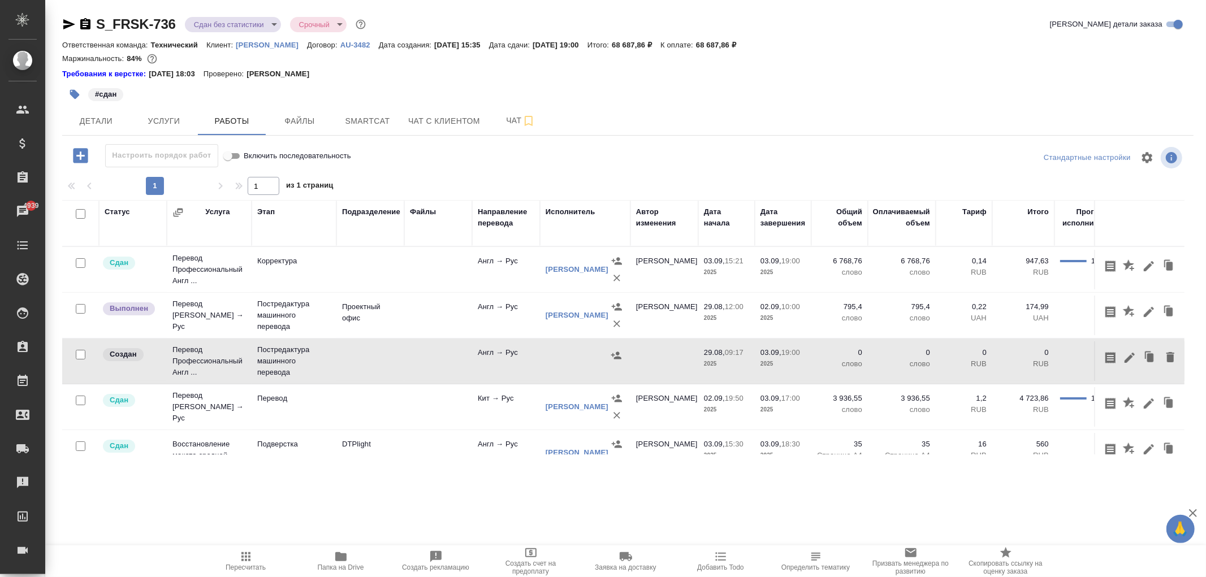
scroll to position [215, 0]
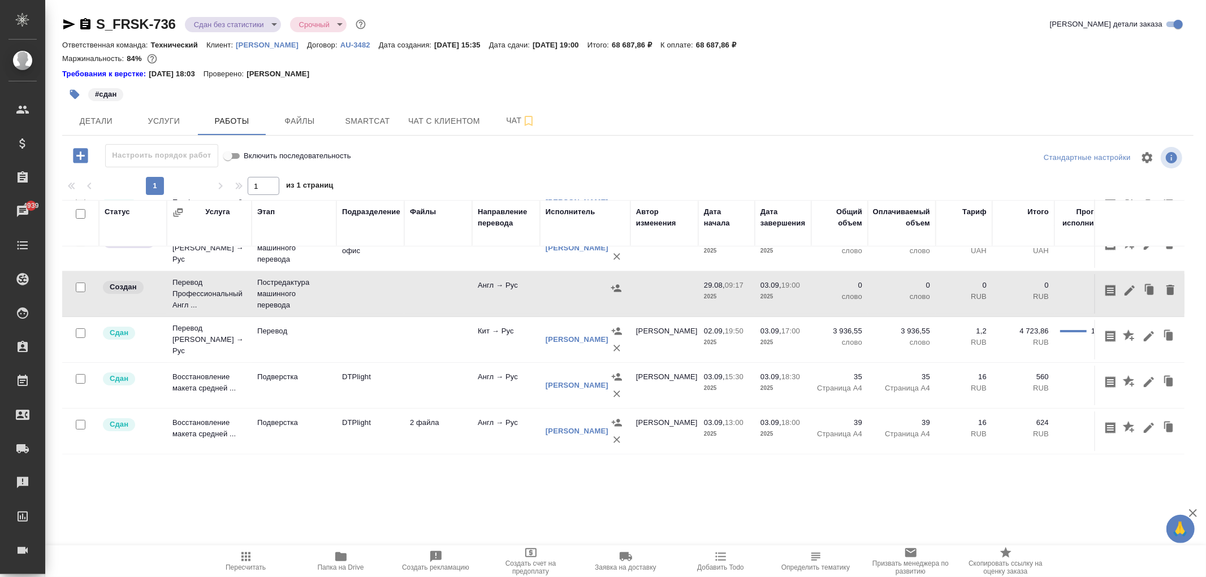
click at [1123, 284] on icon "button" at bounding box center [1130, 291] width 14 height 14
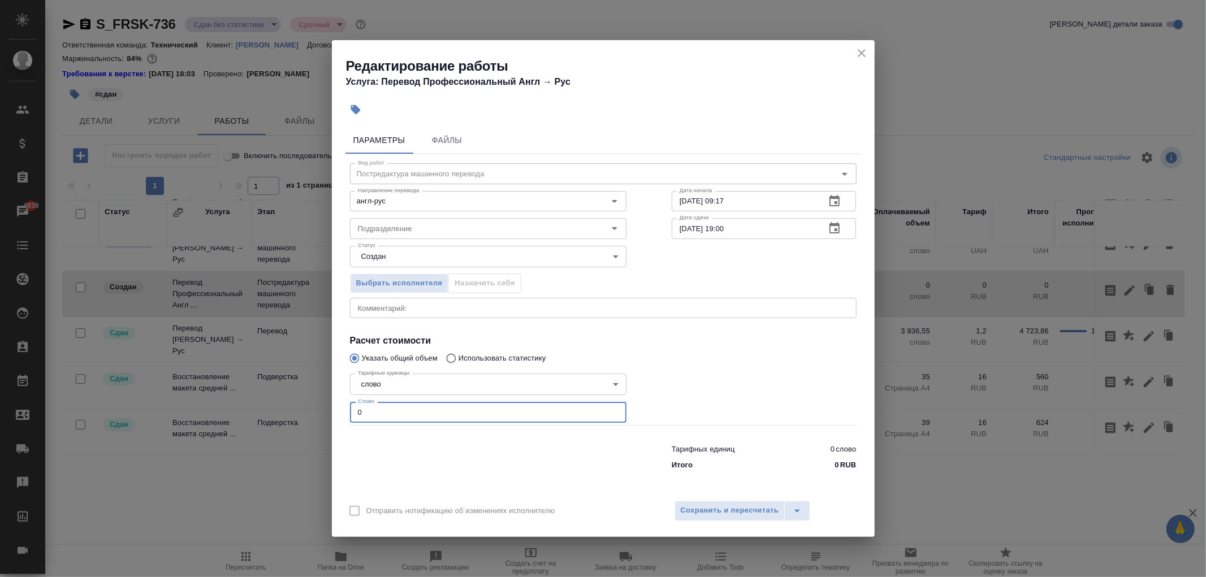
drag, startPoint x: 381, startPoint y: 404, endPoint x: 306, endPoint y: 404, distance: 74.1
click at [306, 404] on div "Редактирование работы Услуга: Перевод Профессиональный Англ → Рус Параметры Фай…" at bounding box center [603, 288] width 1206 height 577
type input "794.5"
click at [733, 505] on span "Сохранить и пересчитать" at bounding box center [730, 510] width 98 height 13
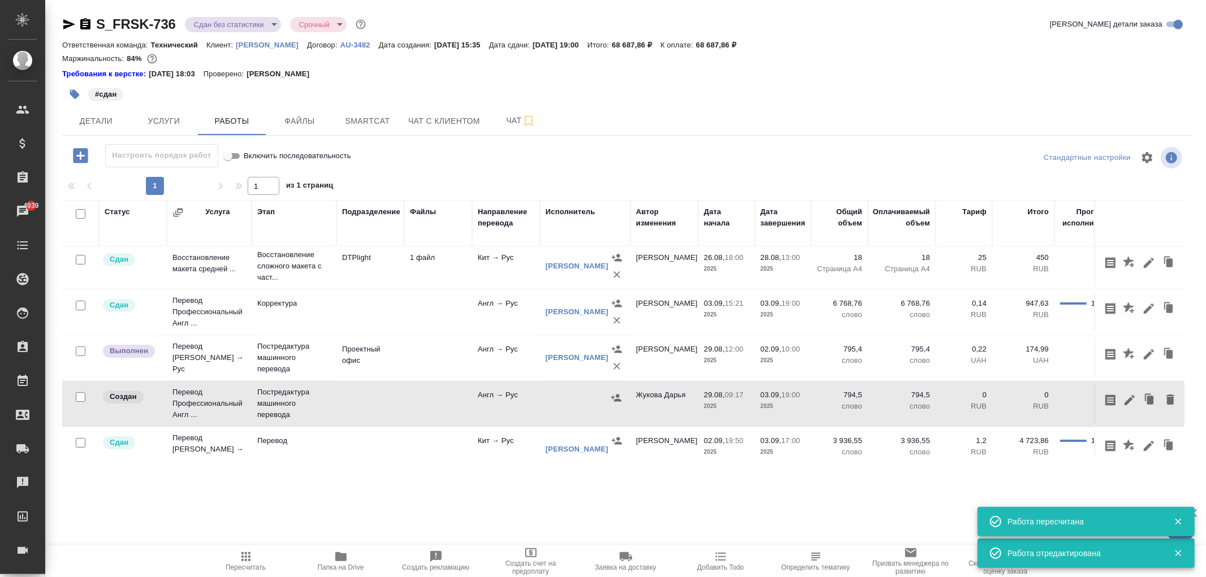
scroll to position [89, 0]
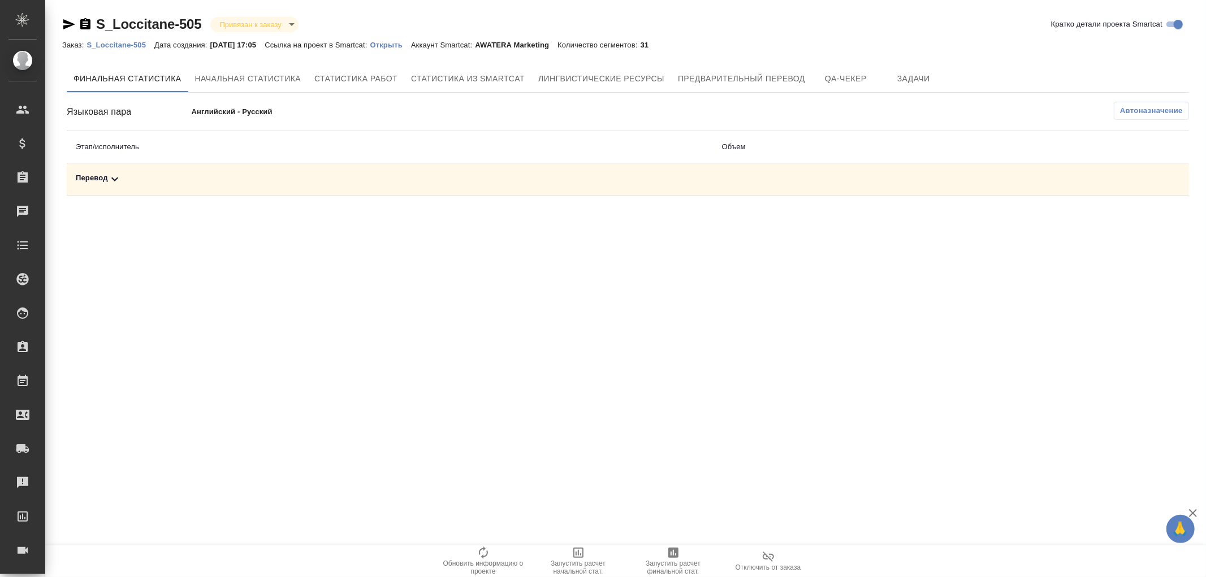
click at [111, 179] on icon at bounding box center [115, 179] width 14 height 14
click at [407, 46] on p "Открыть" at bounding box center [390, 45] width 41 height 8
click at [1149, 109] on span "Автоназначение" at bounding box center [1151, 110] width 63 height 11
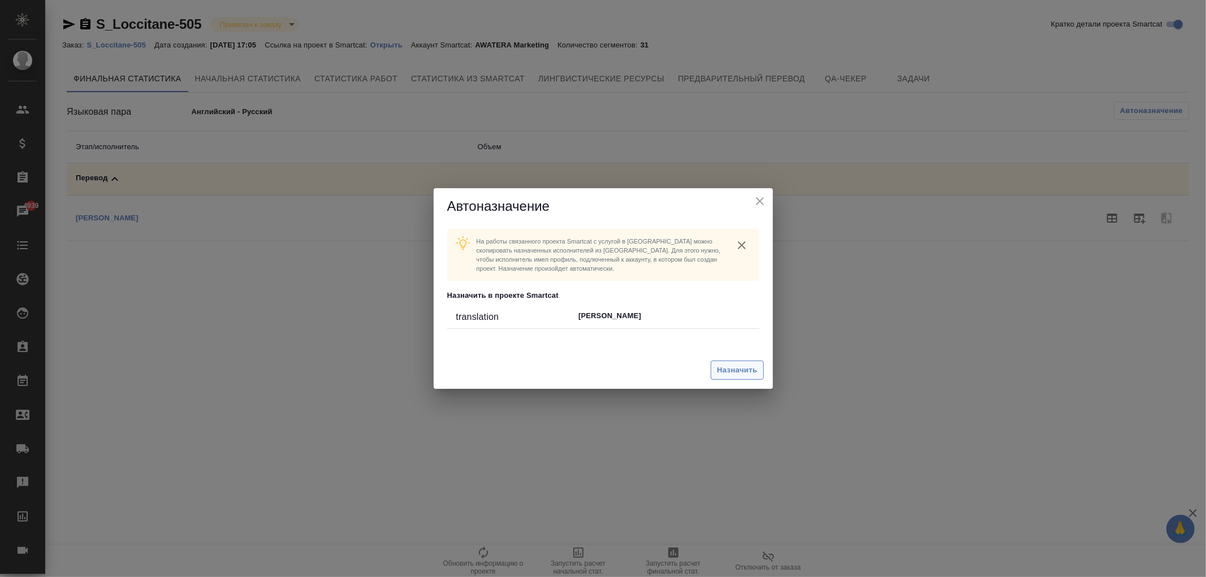
click at [721, 363] on button "Назначить" at bounding box center [737, 371] width 53 height 20
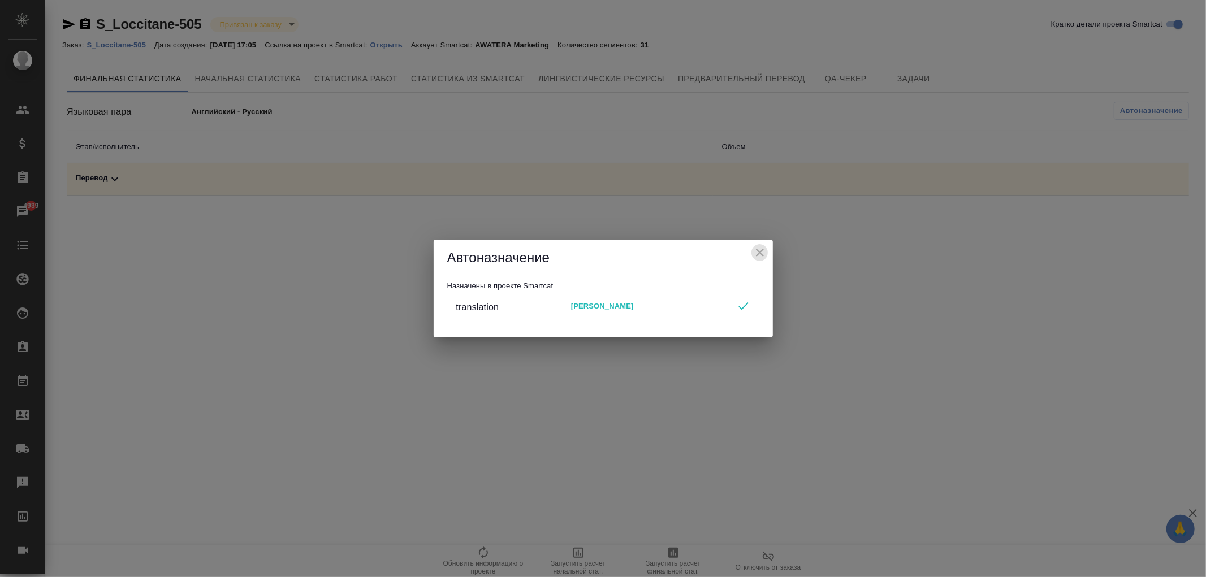
click at [760, 255] on icon "close" at bounding box center [760, 253] width 14 height 14
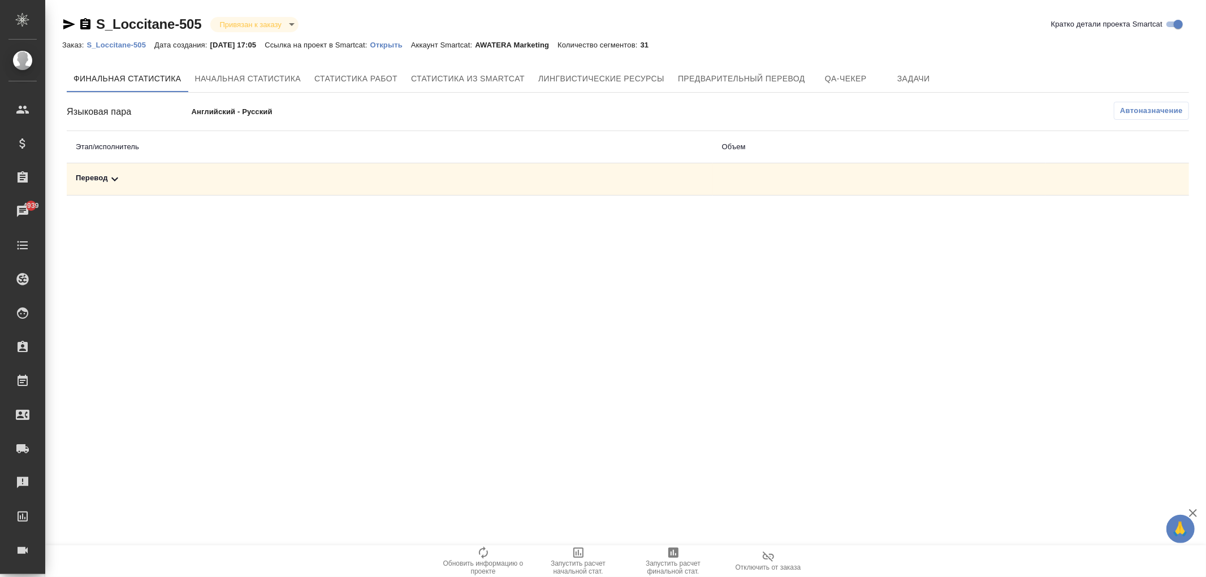
click at [117, 172] on icon at bounding box center [115, 179] width 14 height 14
click at [1148, 107] on span "Автоназначение" at bounding box center [1151, 110] width 63 height 11
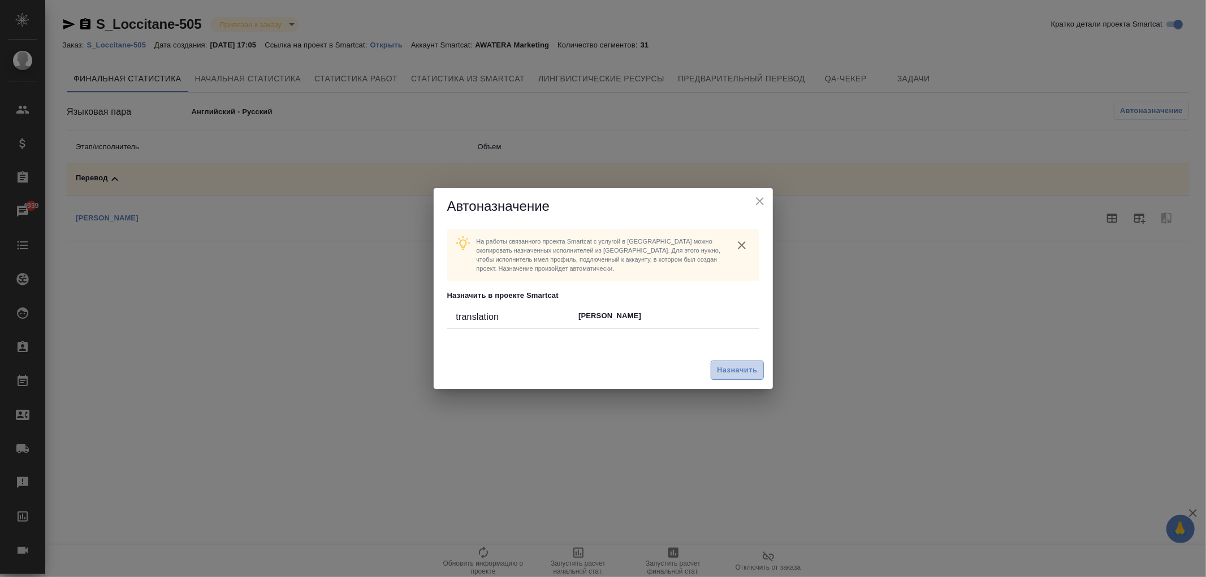
click at [754, 364] on span "Назначить" at bounding box center [737, 370] width 40 height 13
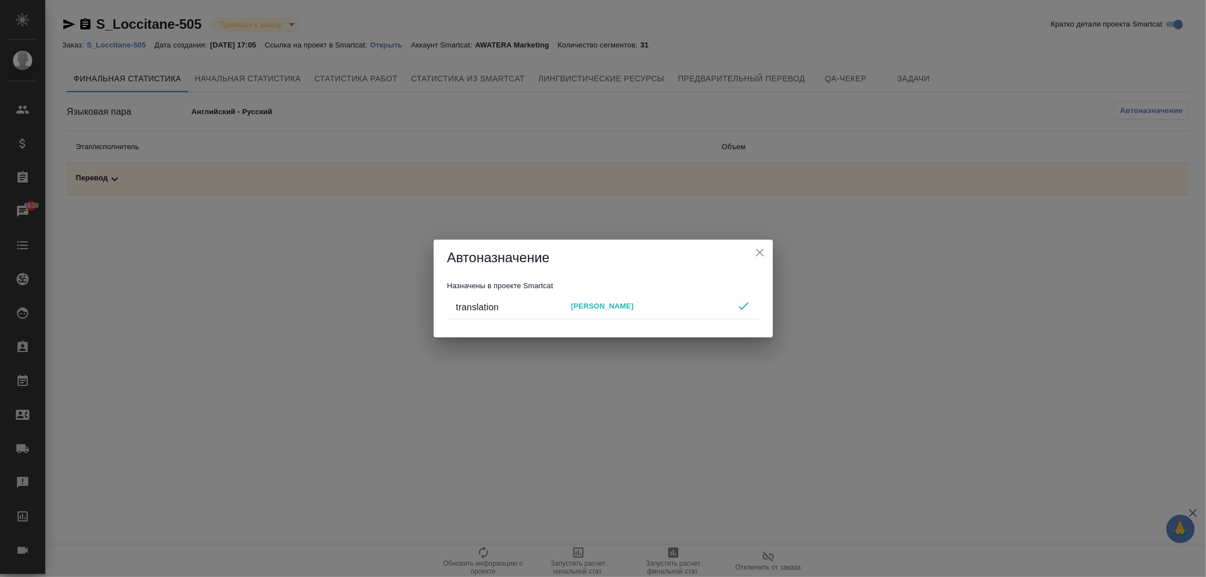
click at [137, 40] on div "Автоназначение Назначены в проекте Smartcat translation Vasileva Alevtina" at bounding box center [603, 288] width 1206 height 577
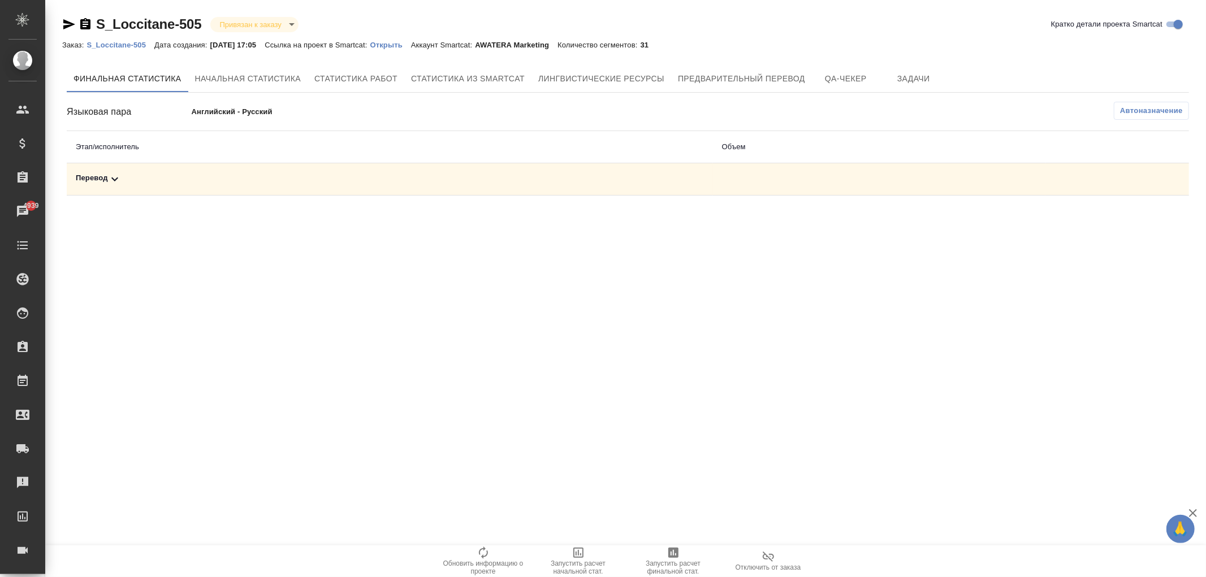
drag, startPoint x: 111, startPoint y: 191, endPoint x: 109, endPoint y: 181, distance: 10.3
click at [110, 187] on td "Перевод" at bounding box center [390, 179] width 646 height 32
click at [109, 181] on icon at bounding box center [115, 179] width 14 height 14
click at [1113, 219] on icon "button" at bounding box center [1112, 218] width 14 height 14
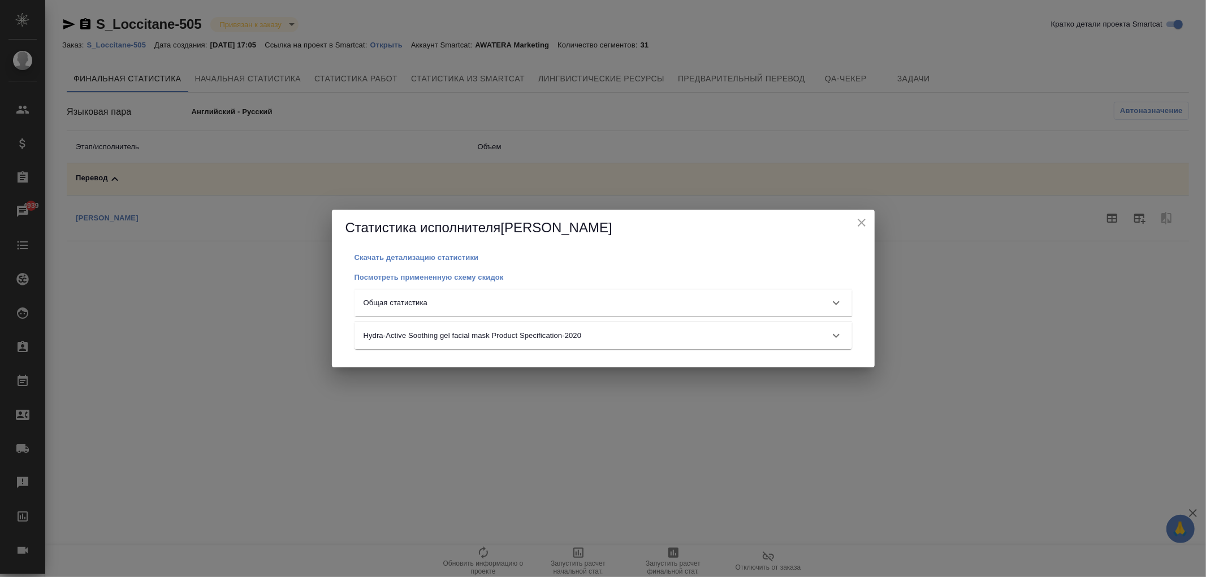
click at [450, 297] on div "Общая статистика" at bounding box center [593, 302] width 459 height 11
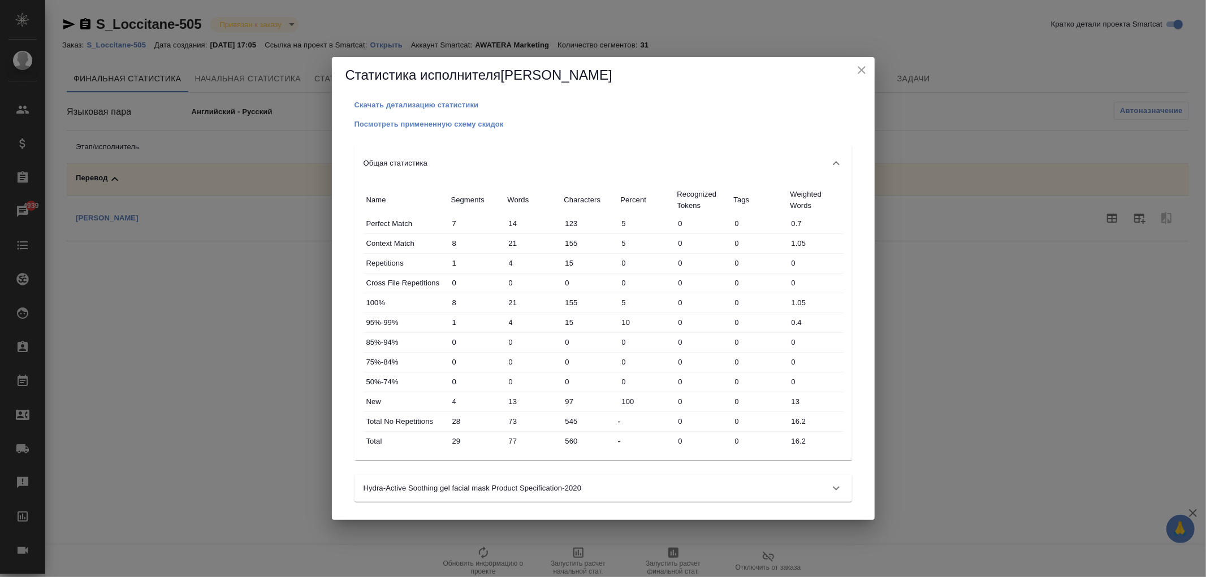
click at [868, 77] on div "Статистика исполнителя Vasileva Alevtina" at bounding box center [603, 75] width 543 height 36
click at [860, 74] on icon "close" at bounding box center [862, 70] width 14 height 14
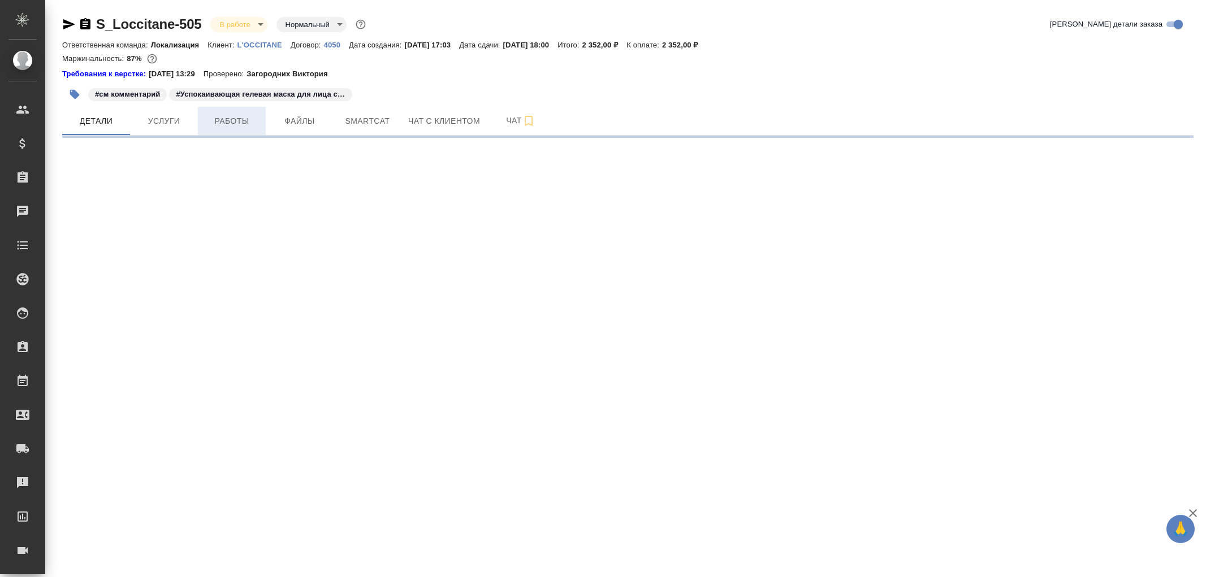
click at [230, 122] on span "Работы" at bounding box center [232, 121] width 54 height 14
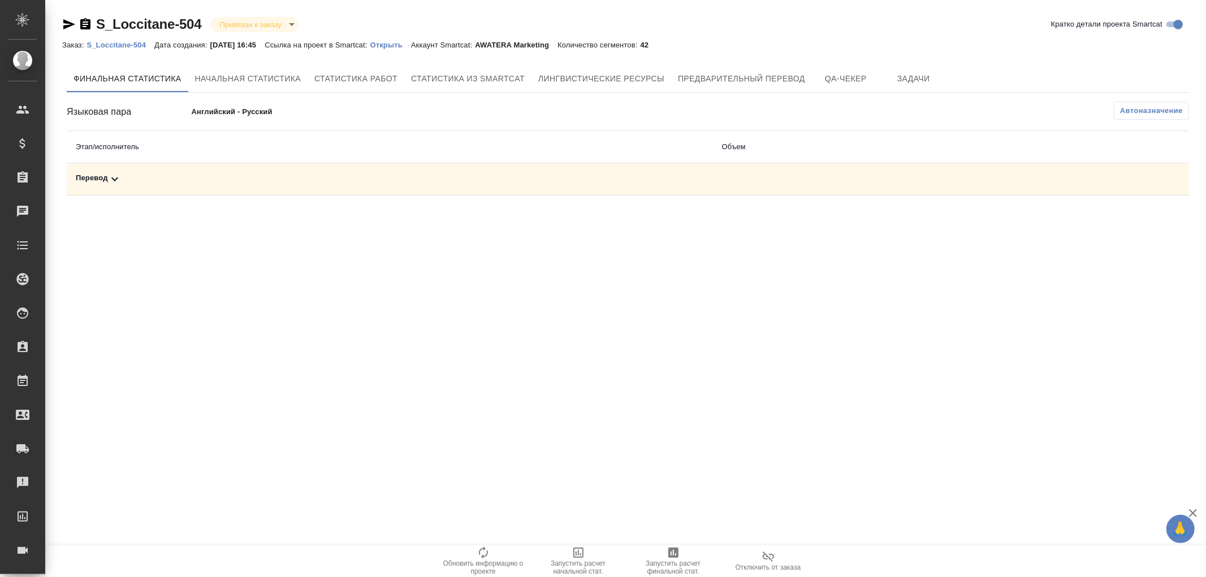
click at [119, 182] on icon at bounding box center [115, 179] width 14 height 14
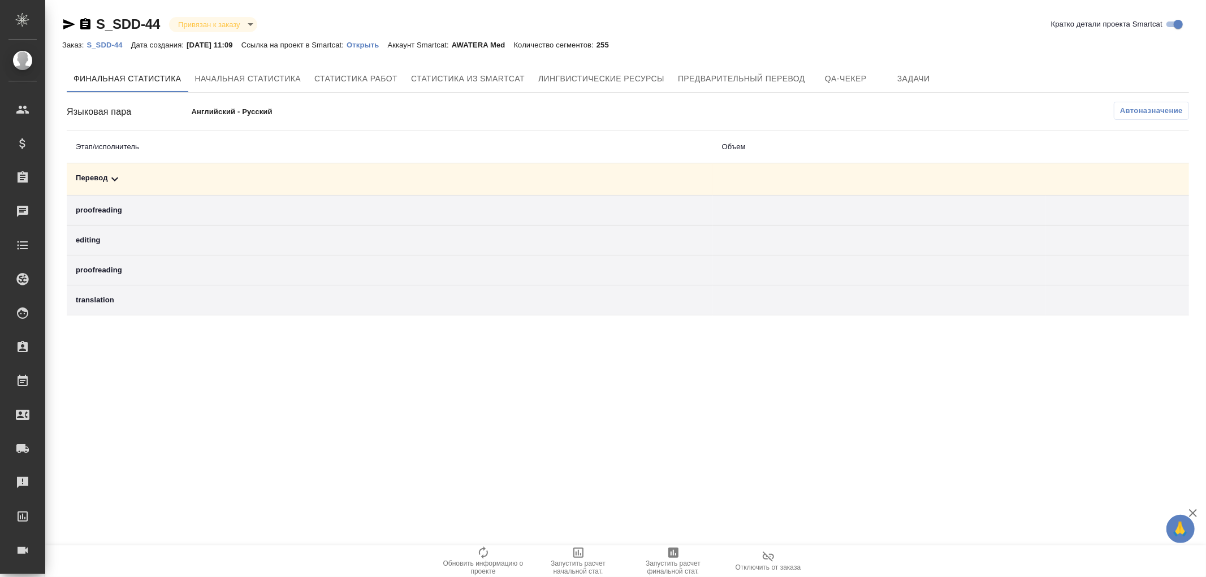
click at [387, 44] on p "Открыть" at bounding box center [367, 45] width 41 height 8
click at [1127, 112] on span "Автоназначение" at bounding box center [1151, 110] width 63 height 11
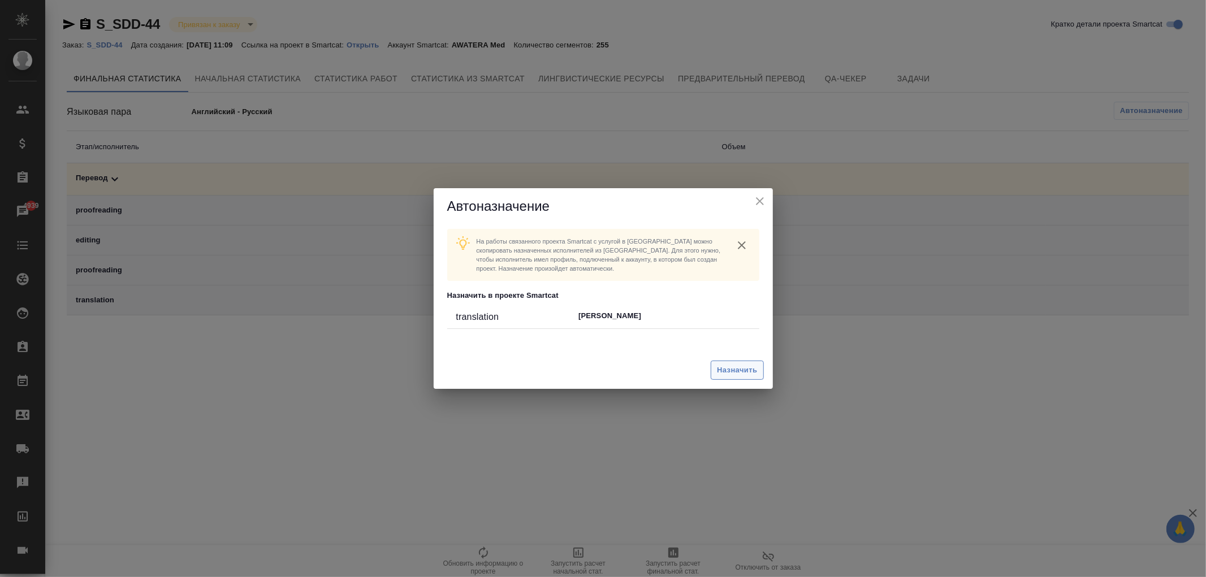
click at [736, 374] on span "Назначить" at bounding box center [737, 370] width 40 height 13
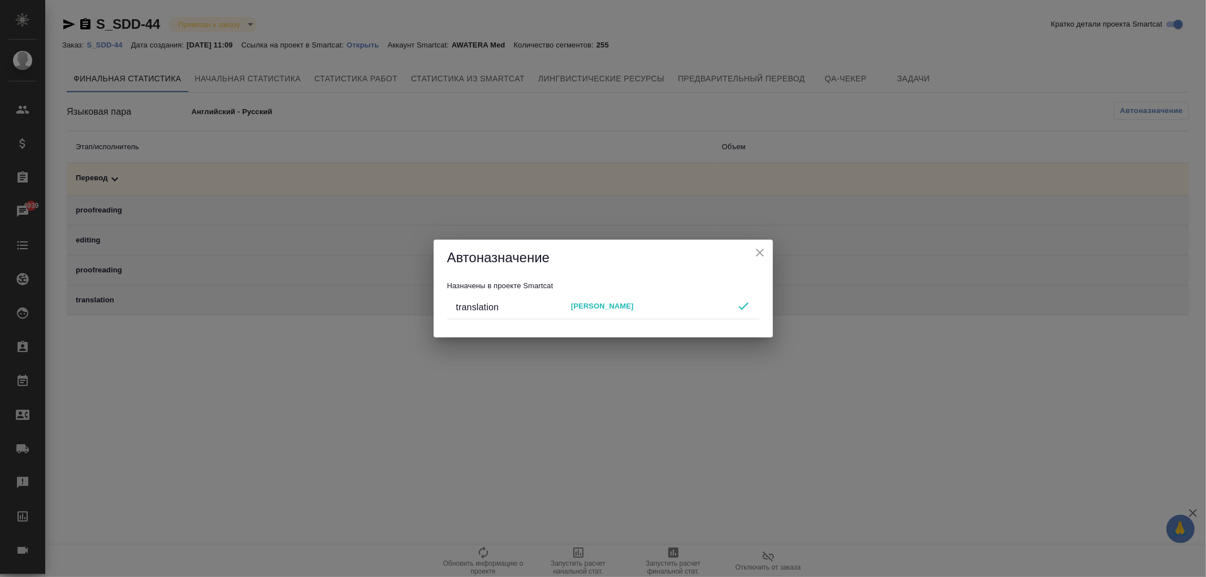
drag, startPoint x: 766, startPoint y: 258, endPoint x: 763, endPoint y: 252, distance: 6.1
click at [765, 256] on icon "close" at bounding box center [760, 253] width 14 height 14
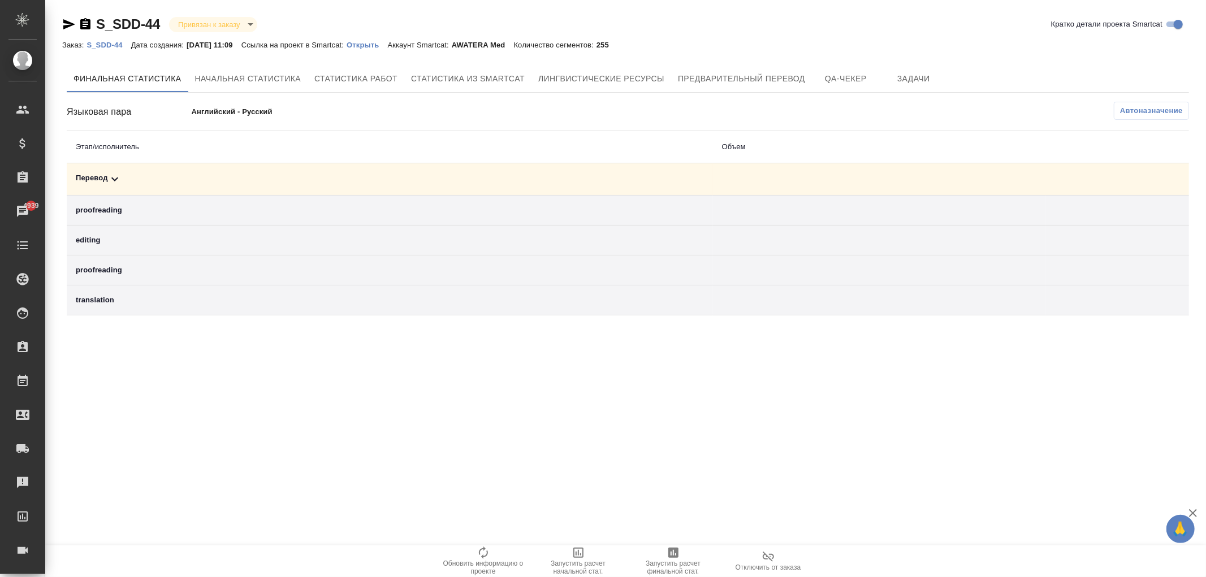
click at [110, 175] on icon at bounding box center [115, 179] width 14 height 14
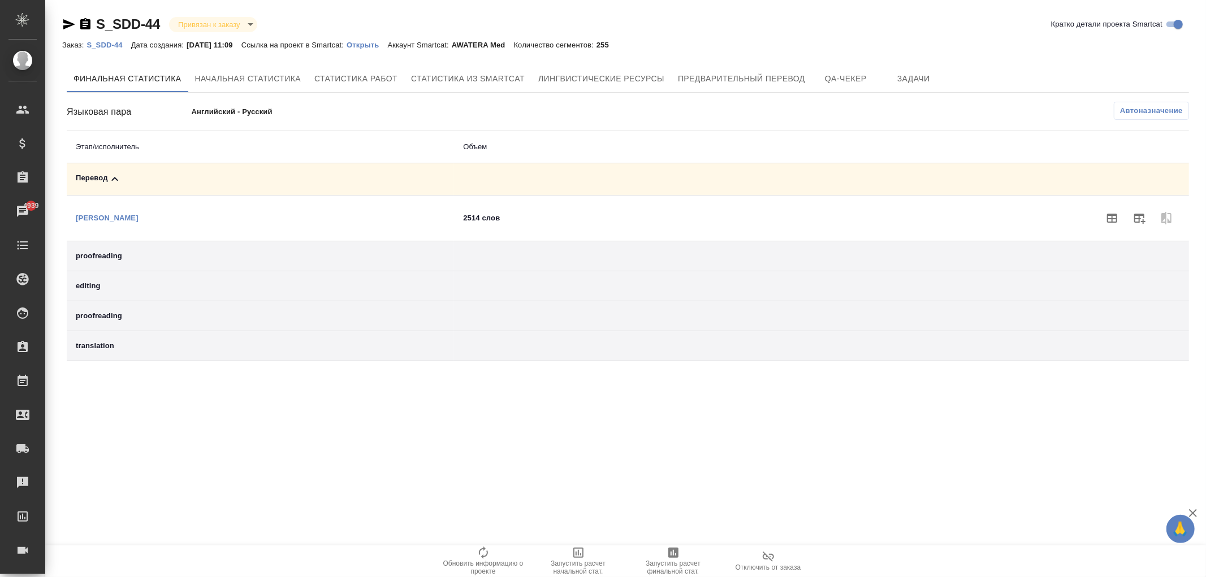
click at [115, 49] on div "Заказ: S_SDD-44 Дата создания: [DATE] 11:09 Ссылка на проект в Smartcat: Открыт…" at bounding box center [339, 45] width 555 height 14
click at [115, 42] on p "S_SDD-44" at bounding box center [109, 45] width 44 height 8
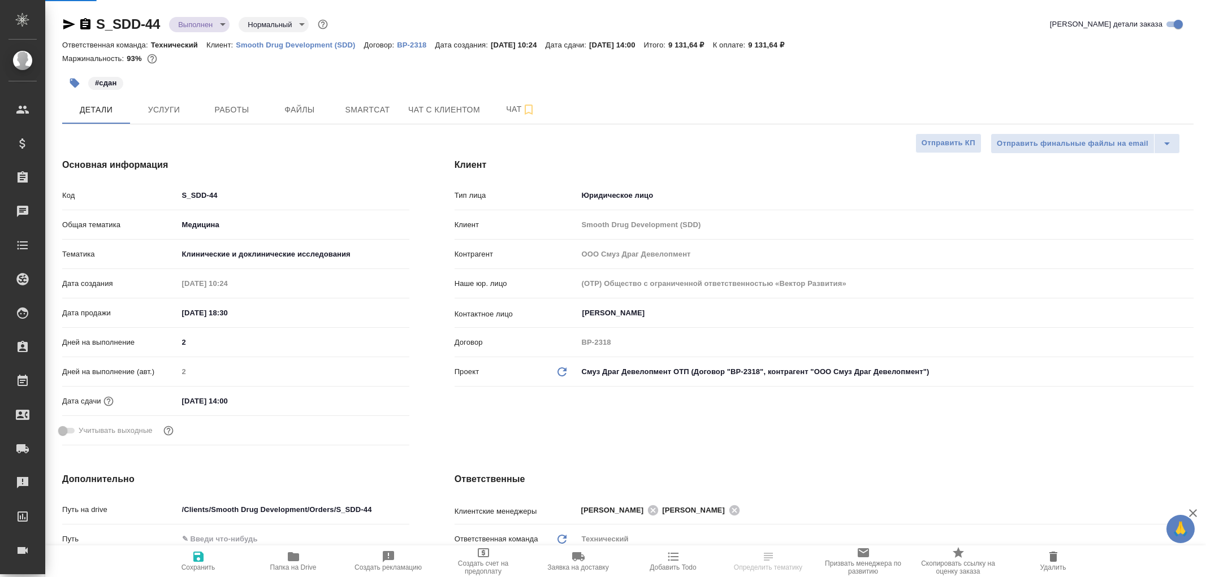
select select "RU"
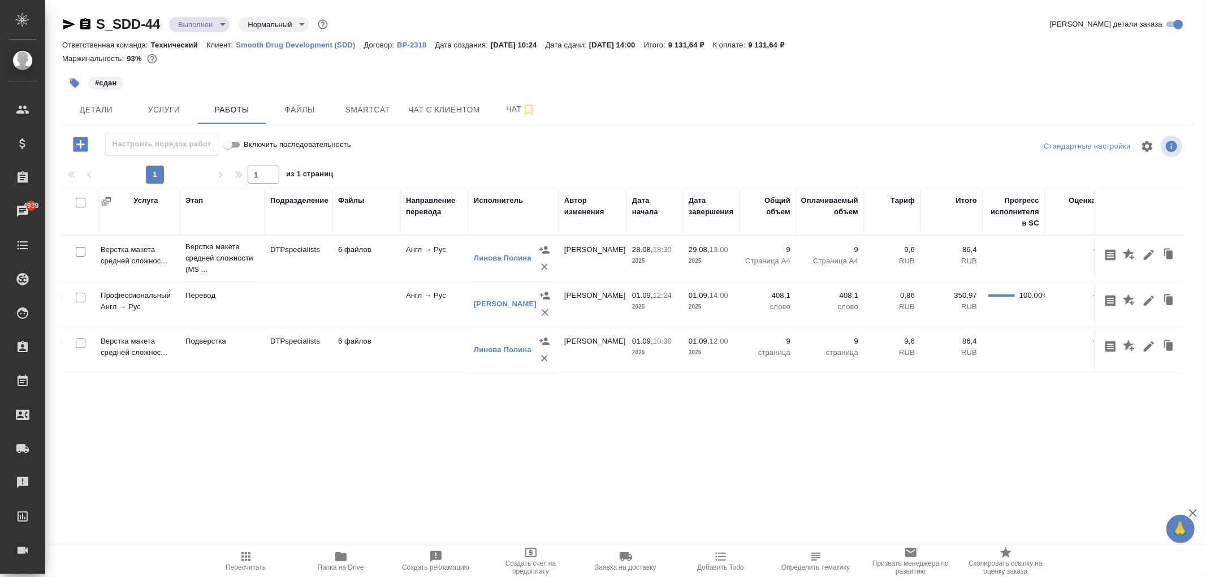
scroll to position [0, 180]
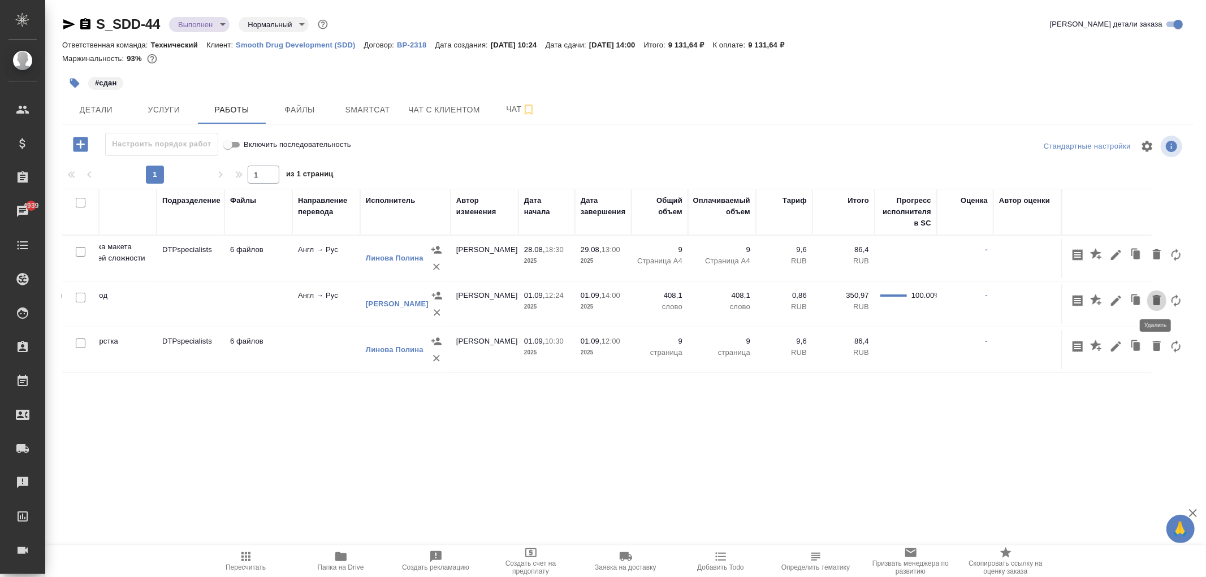
click at [1155, 302] on icon "button" at bounding box center [1157, 300] width 8 height 10
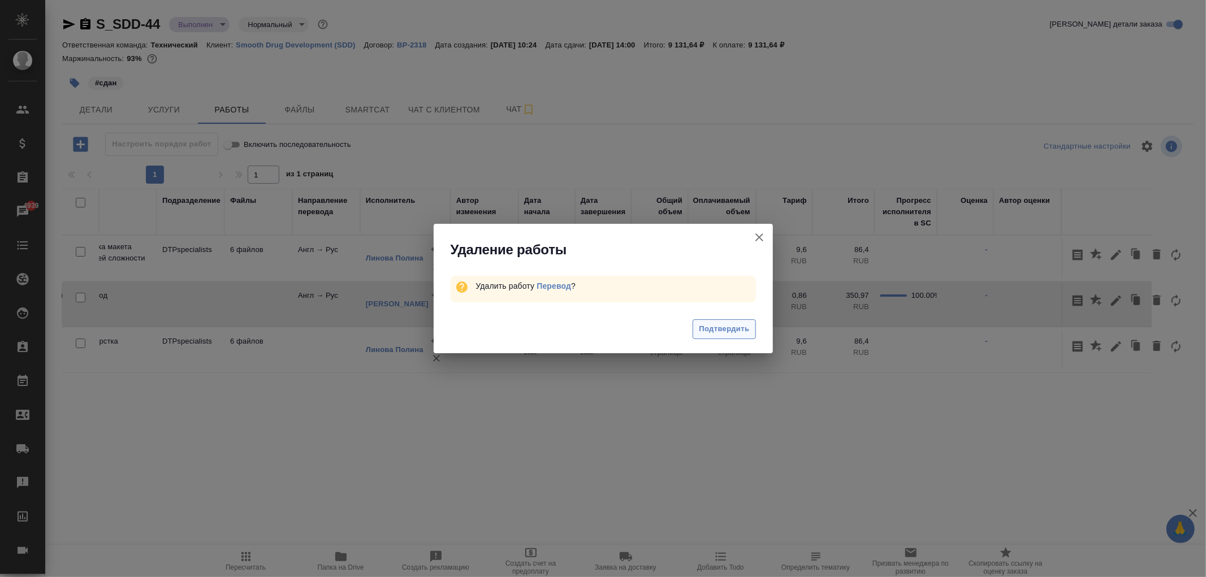
click at [732, 328] on span "Подтвердить" at bounding box center [724, 329] width 50 height 13
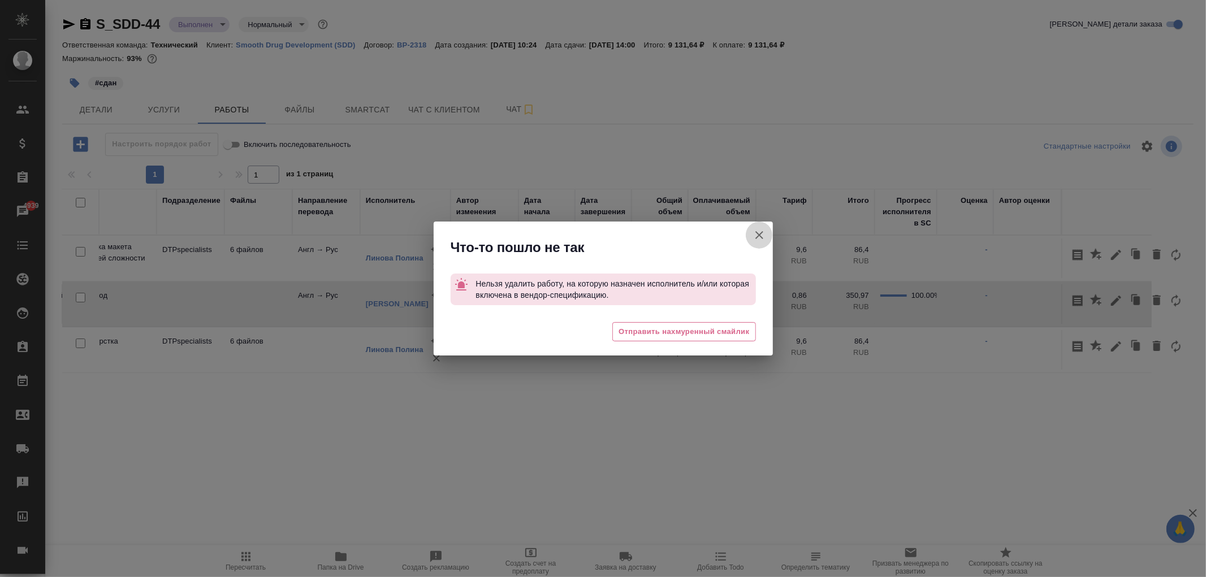
click at [764, 239] on icon "button" at bounding box center [760, 235] width 14 height 14
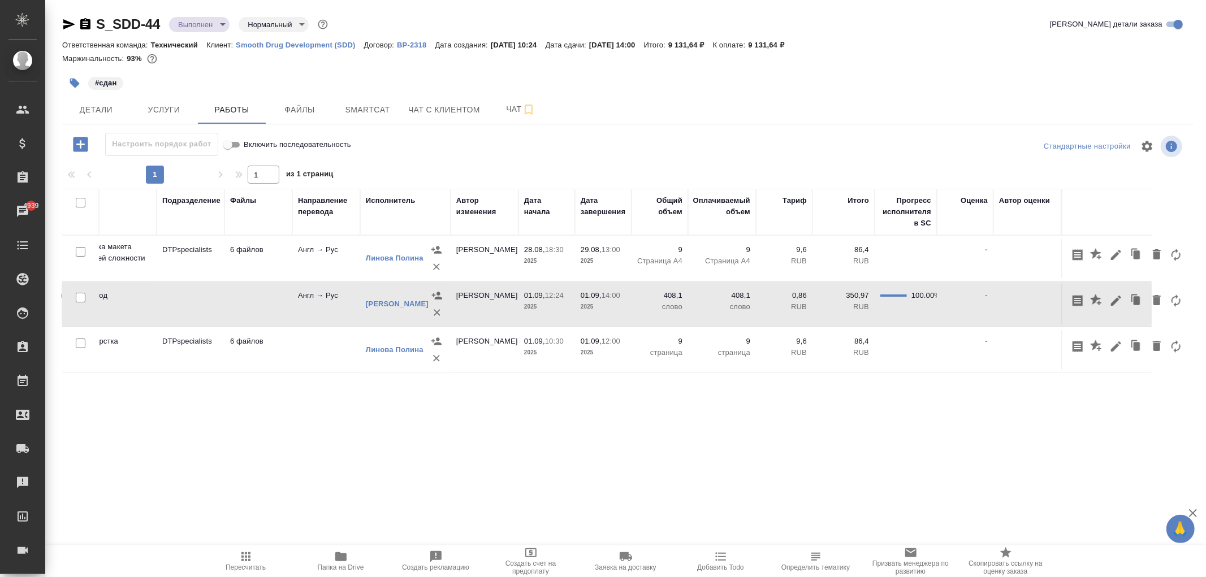
scroll to position [0, 0]
